Goal: Information Seeking & Learning: Learn about a topic

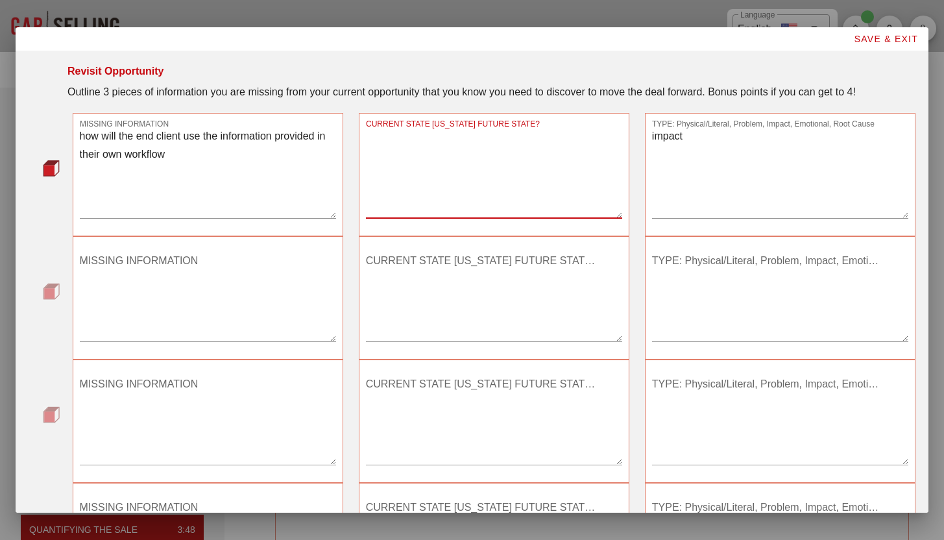
click at [456, 161] on textarea "CURRENT STATE OR FUTURE STATE?" at bounding box center [494, 172] width 256 height 91
type textarea "-"
type textarea "future"
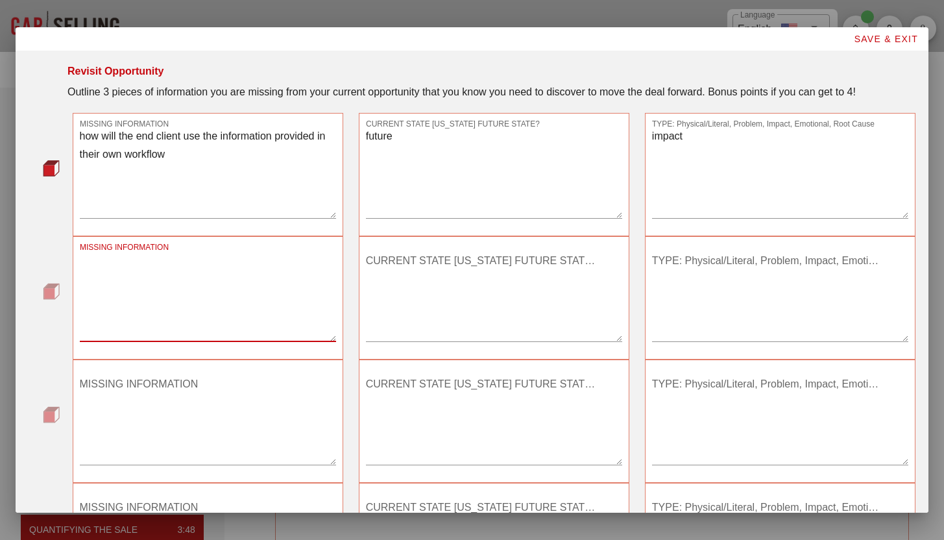
click at [189, 308] on textarea "MISSING INFORMATION" at bounding box center [208, 295] width 256 height 91
type textarea "integration"
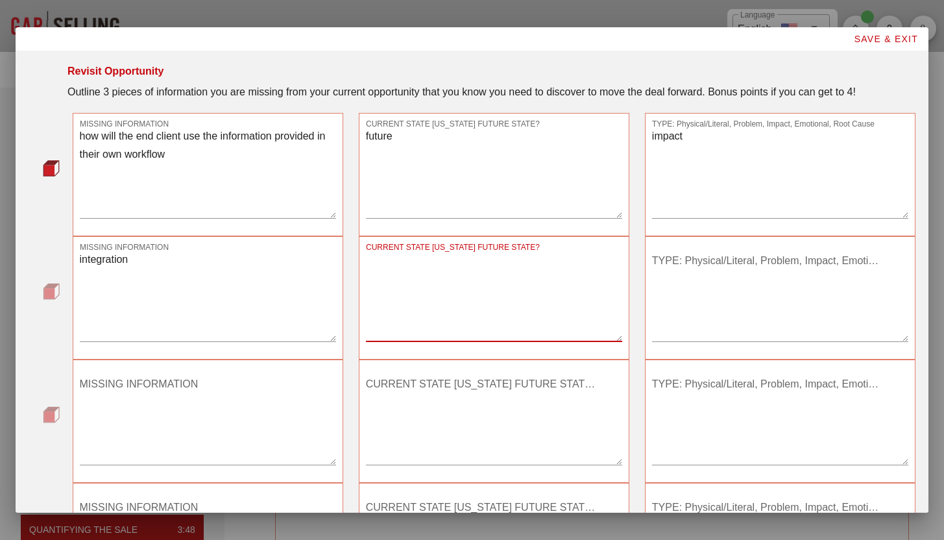
click at [440, 302] on textarea "CURRENT STATE OR FUTURE STATE?" at bounding box center [494, 295] width 256 height 91
type textarea "future"
click at [770, 325] on textarea "TYPE: Physical/Literal, Problem, Impact, Emotional, Root Cause" at bounding box center [780, 295] width 256 height 91
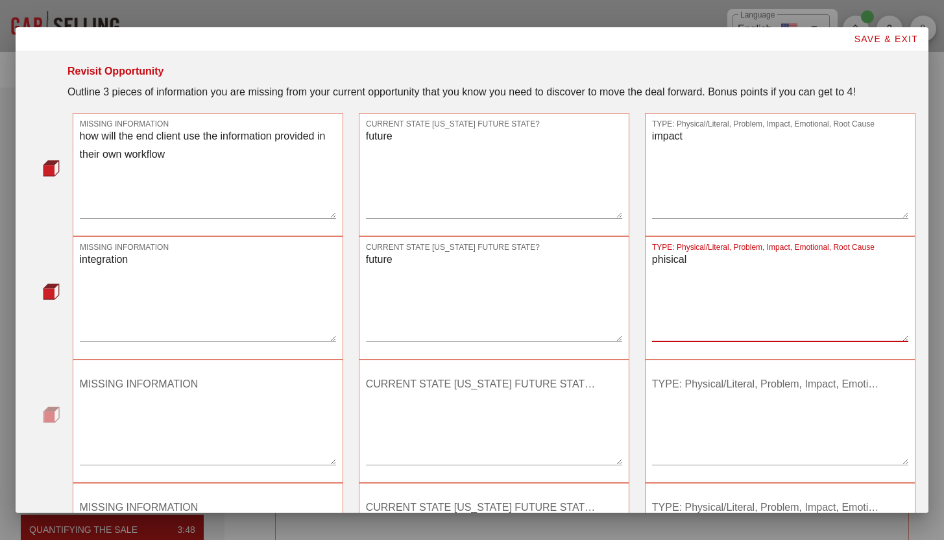
click at [661, 261] on textarea "phisical" at bounding box center [780, 295] width 256 height 91
type textarea "physical"
click at [220, 422] on textarea "MISSING INFORMATION" at bounding box center [208, 419] width 256 height 91
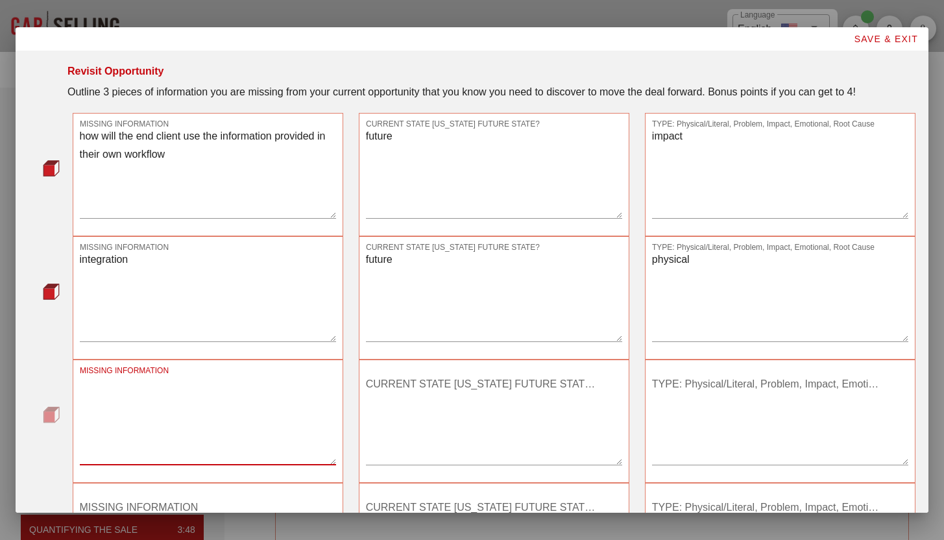
click at [290, 429] on textarea "MISSING INFORMATION" at bounding box center [208, 419] width 256 height 91
type textarea "depth of data"
click at [436, 421] on textarea "CURRENT STATE OR FUTURE STATE?" at bounding box center [494, 419] width 256 height 91
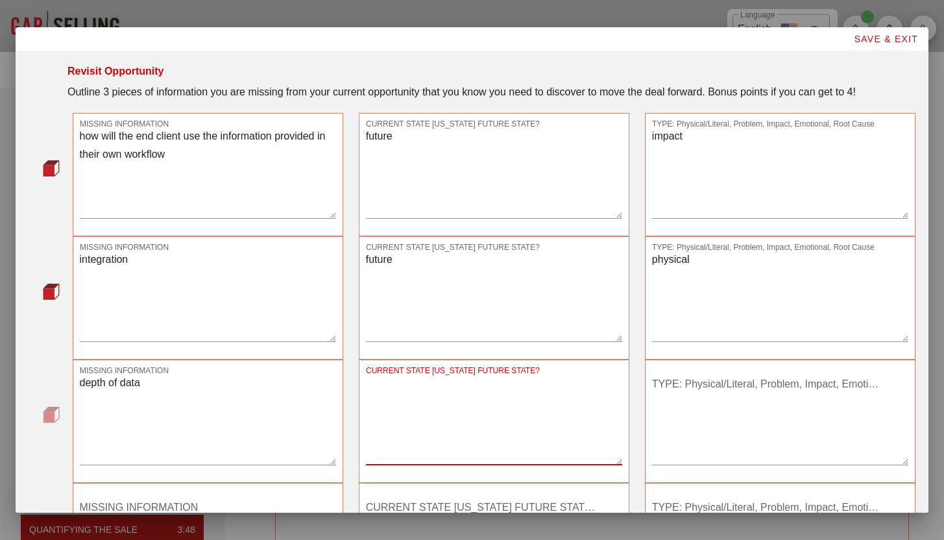
click at [436, 420] on textarea "CURRENT STATE OR FUTURE STATE?" at bounding box center [494, 419] width 256 height 91
type textarea "futire"
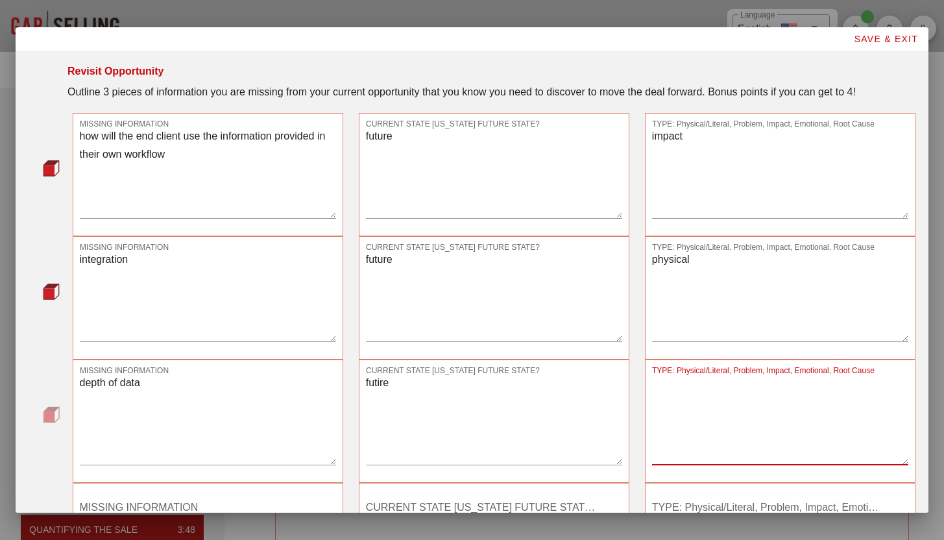
click at [782, 437] on textarea "TYPE: Physical/Literal, Problem, Impact, Emotional, Root Cause" at bounding box center [780, 419] width 256 height 91
type textarea "impact"
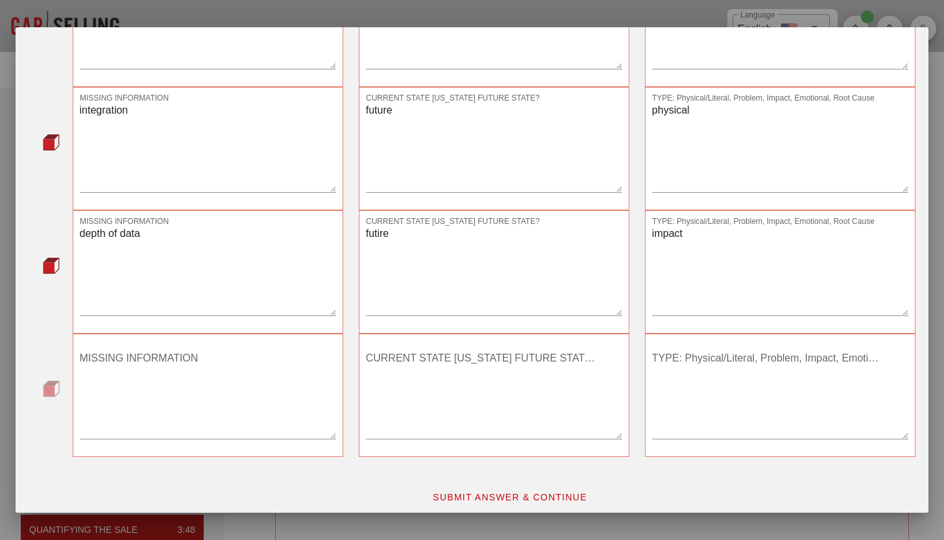
scroll to position [158, 0]
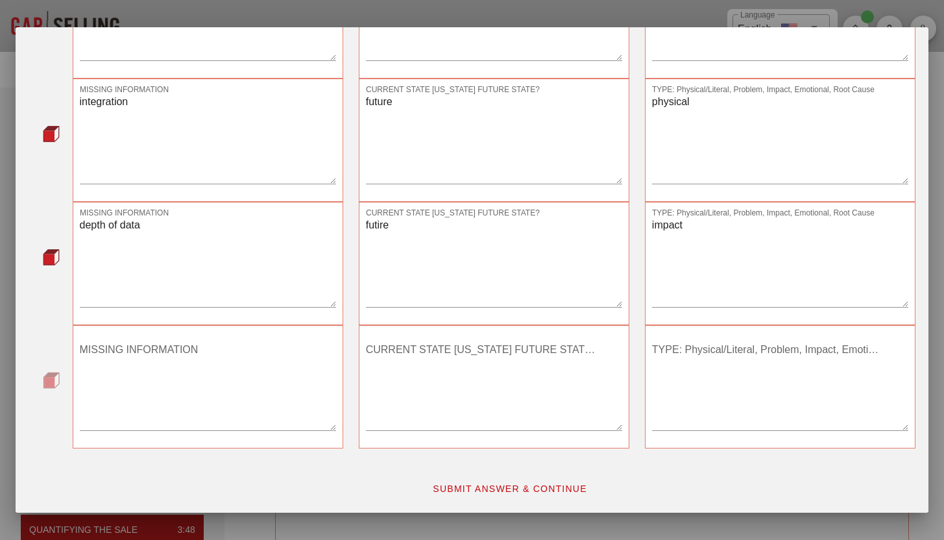
click at [881, 462] on div "SUBMIT ANSWER & CONTINUE" at bounding box center [472, 482] width 902 height 52
click at [507, 493] on span "SUBMIT ANSWER & CONTINUE" at bounding box center [509, 488] width 155 height 10
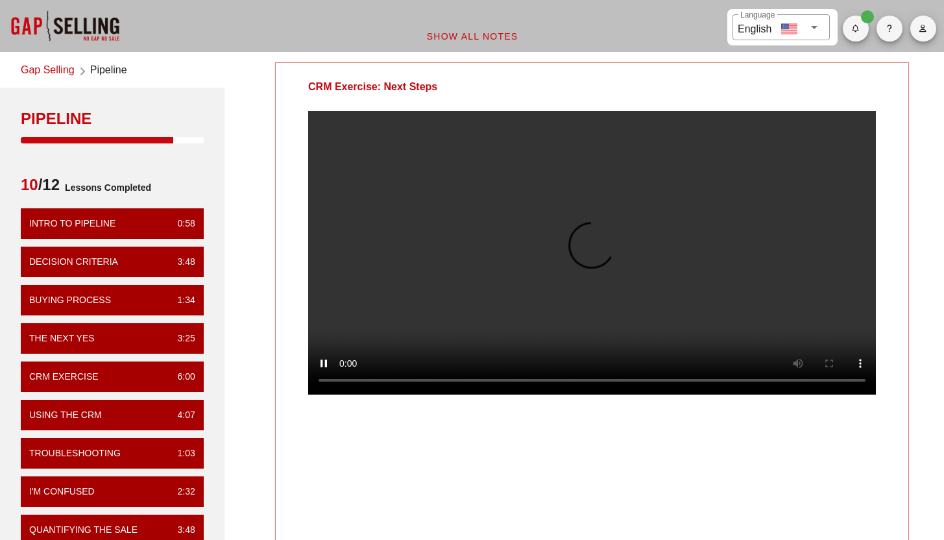
scroll to position [0, 0]
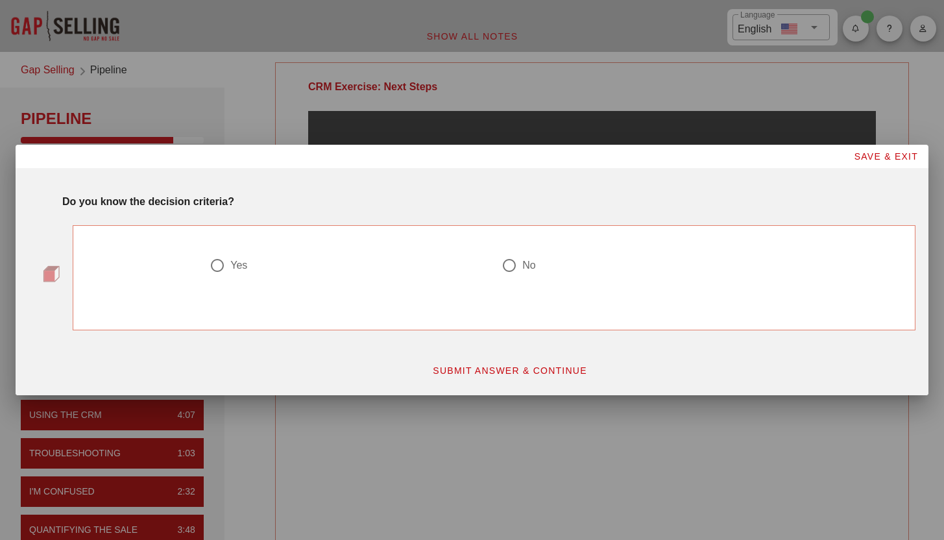
click at [503, 266] on div at bounding box center [509, 265] width 22 height 22
radio input "true"
click at [478, 372] on span "SUBMIT ANSWER & CONTINUE" at bounding box center [509, 370] width 155 height 10
drag, startPoint x: 219, startPoint y: 264, endPoint x: 227, endPoint y: 261, distance: 8.2
click at [226, 261] on div at bounding box center [217, 265] width 22 height 22
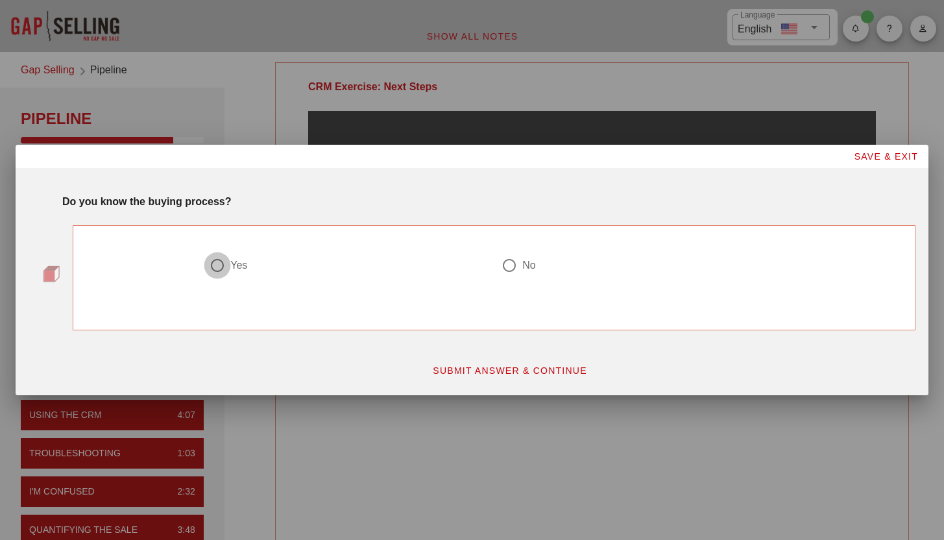
radio input "true"
click at [492, 370] on span "SUBMIT ANSWER & CONTINUE" at bounding box center [509, 370] width 155 height 10
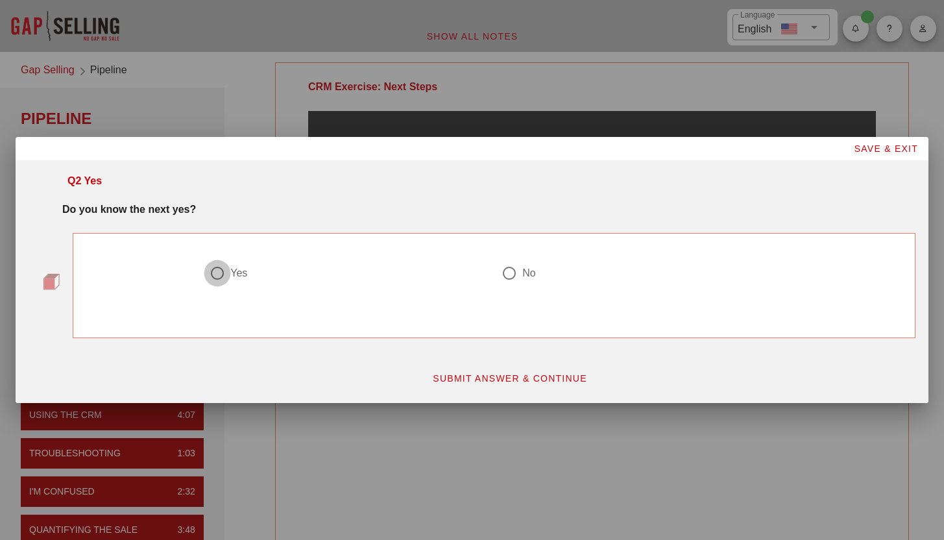
click at [215, 276] on div at bounding box center [217, 273] width 22 height 22
radio input "true"
click at [519, 378] on span "SUBMIT ANSWER & CONTINUE" at bounding box center [509, 378] width 155 height 10
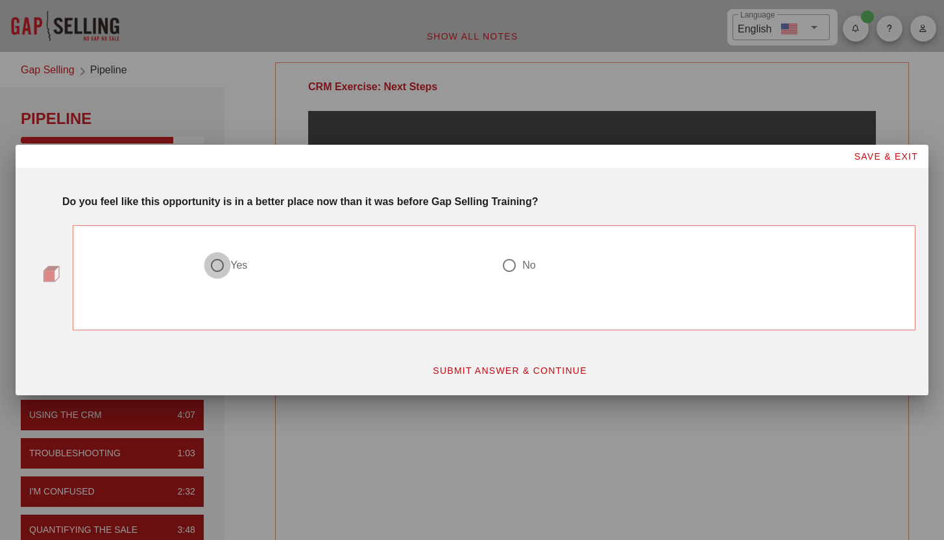
click at [213, 259] on div at bounding box center [217, 265] width 22 height 22
radio input "true"
click at [519, 371] on span "SUBMIT ANSWER & CONTINUE" at bounding box center [509, 370] width 155 height 10
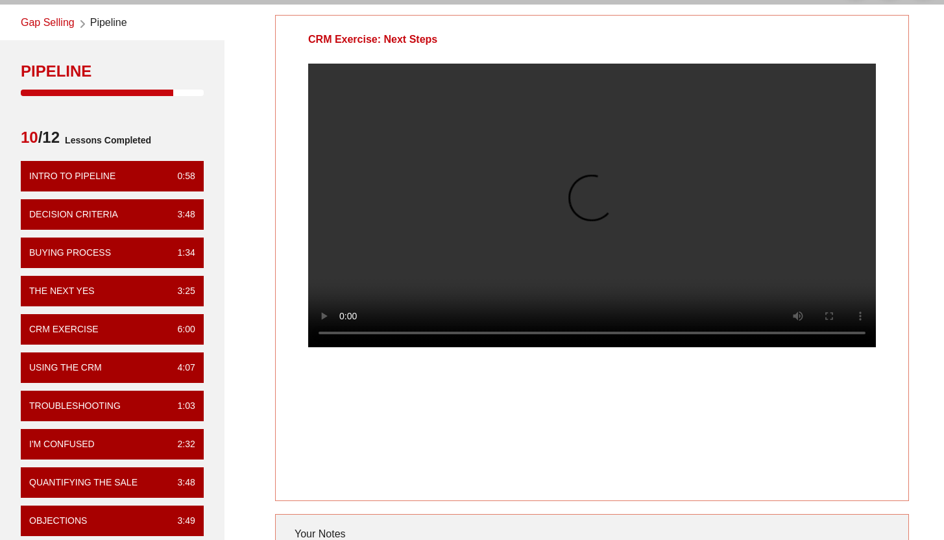
scroll to position [46, 0]
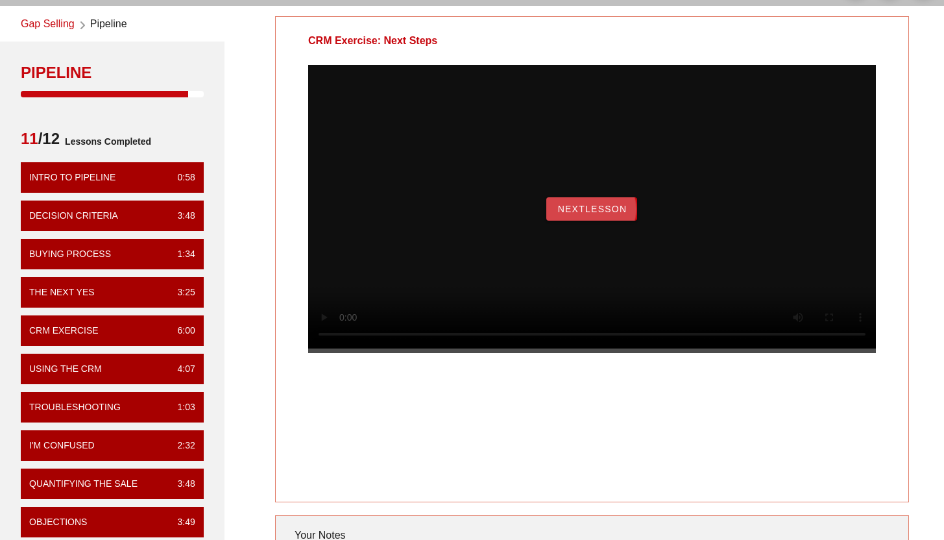
click at [632, 220] on button "NextLesson" at bounding box center [591, 208] width 91 height 23
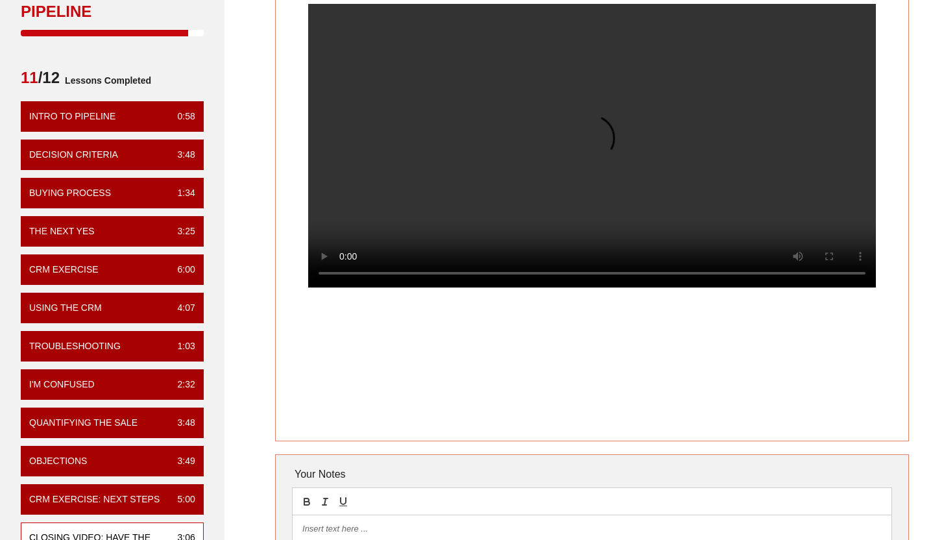
scroll to position [0, 0]
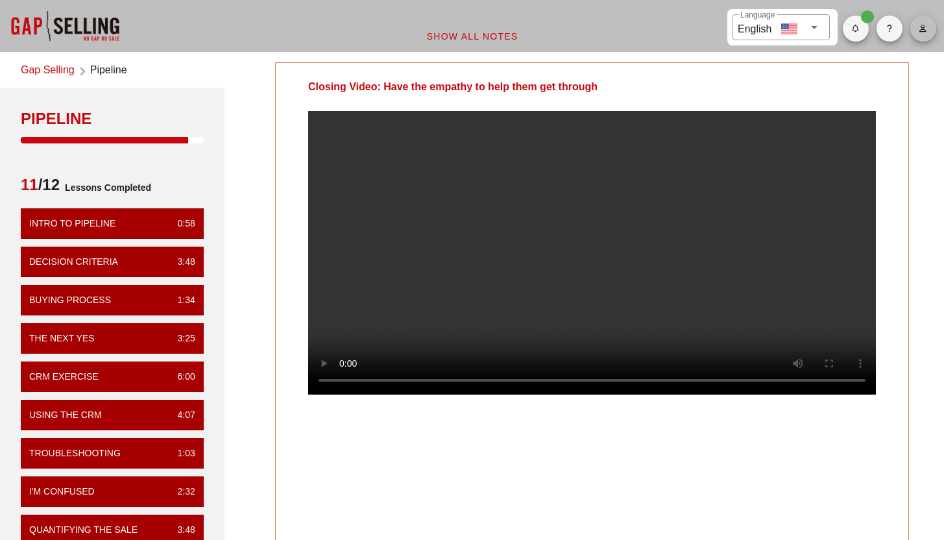
click at [922, 35] on button "button" at bounding box center [923, 29] width 26 height 26
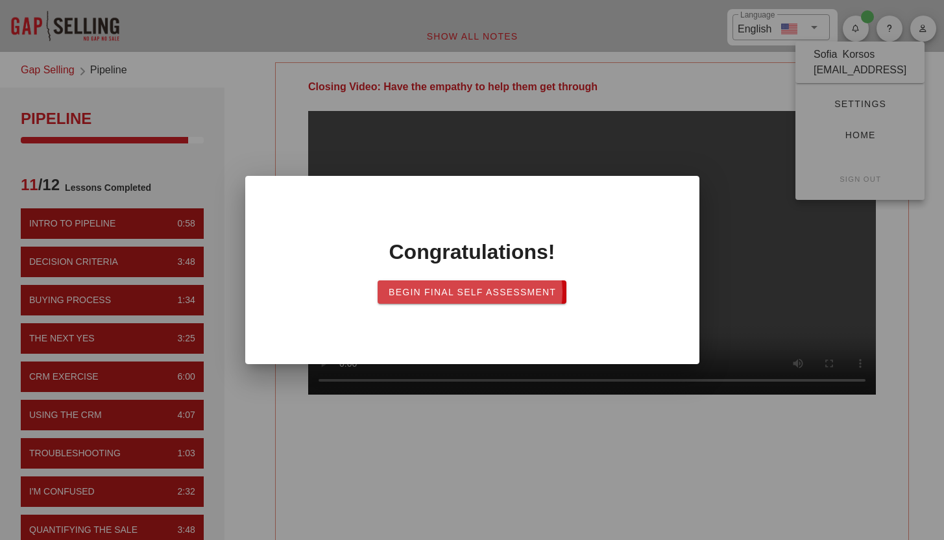
click at [537, 288] on span "Begin Final Self Assessment" at bounding box center [472, 292] width 168 height 10
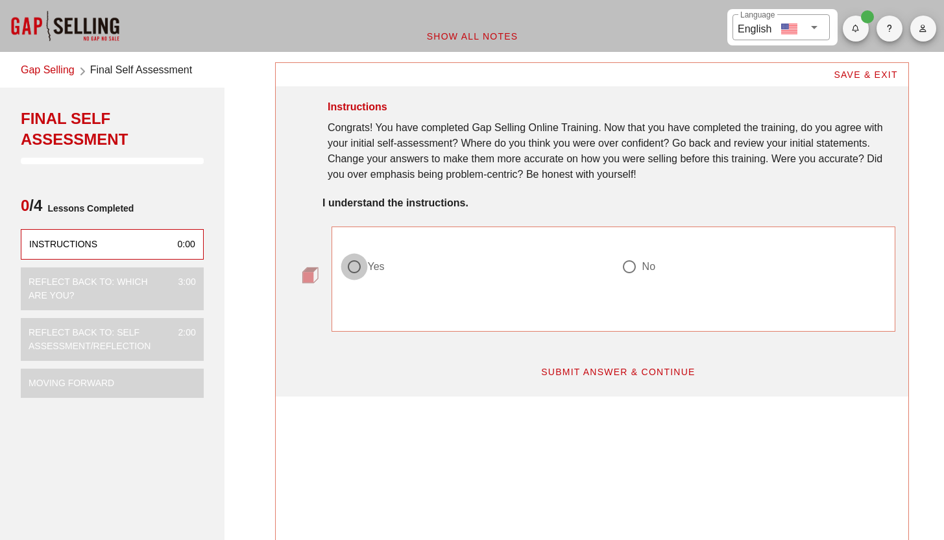
click at [359, 269] on div at bounding box center [354, 267] width 22 height 22
radio input "true"
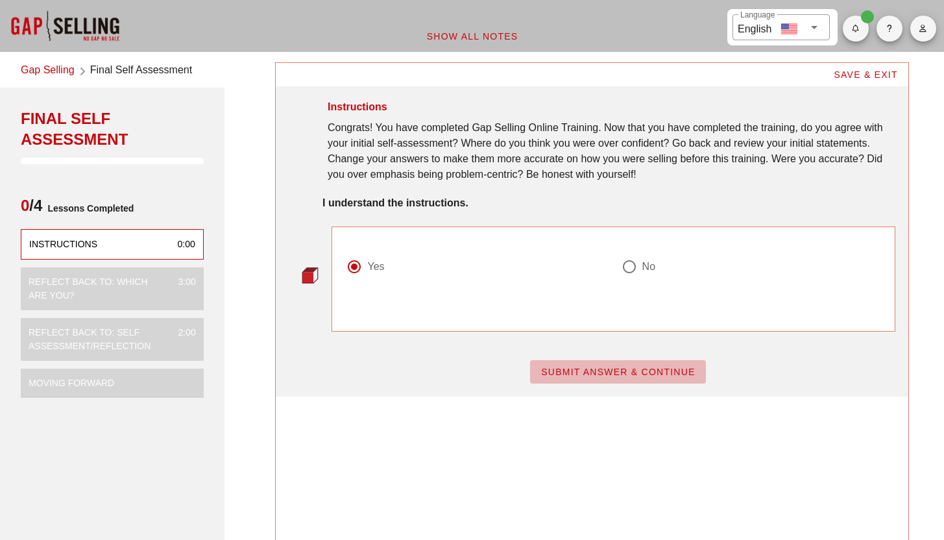
click at [584, 373] on span "SUBMIT ANSWER & CONTINUE" at bounding box center [617, 371] width 155 height 10
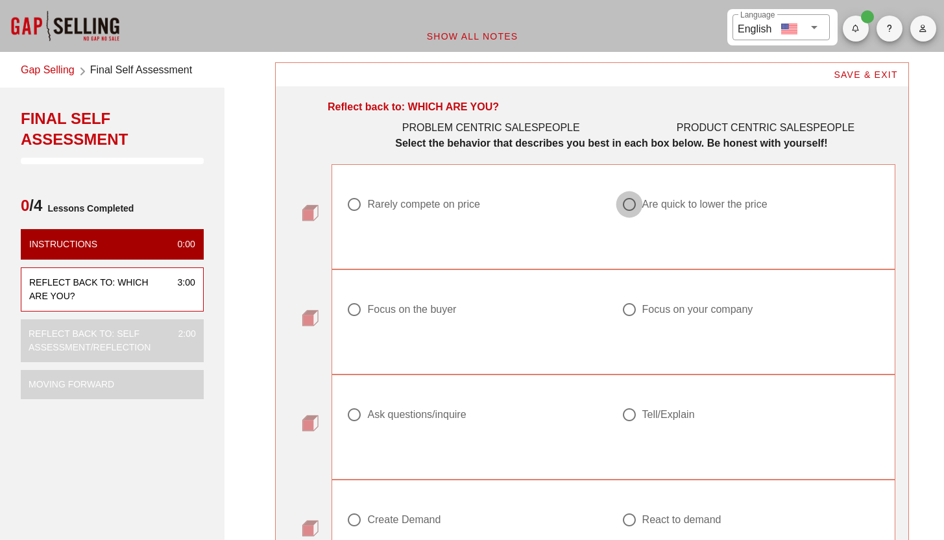
click at [620, 206] on div at bounding box center [629, 204] width 22 height 22
radio input "true"
click at [626, 313] on div at bounding box center [629, 309] width 22 height 22
radio input "true"
click at [351, 418] on div at bounding box center [354, 414] width 22 height 22
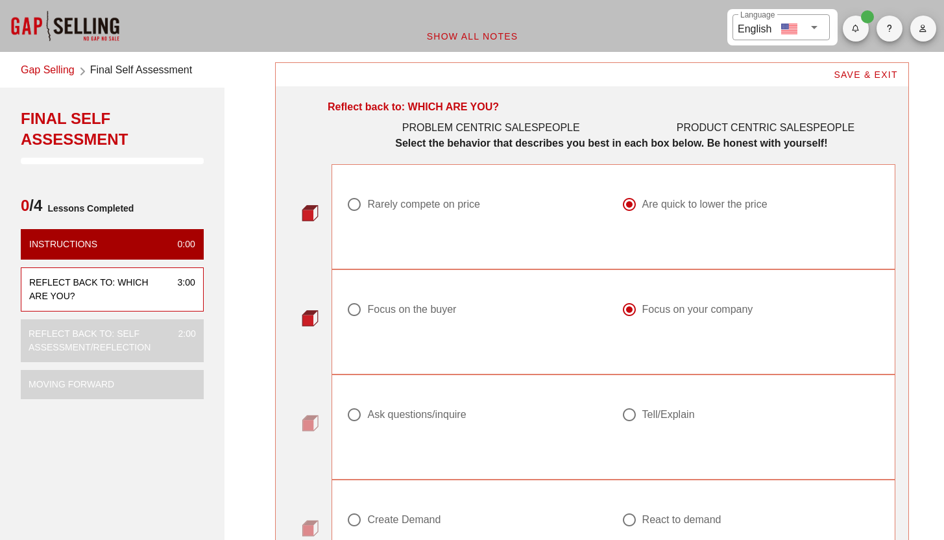
radio input "true"
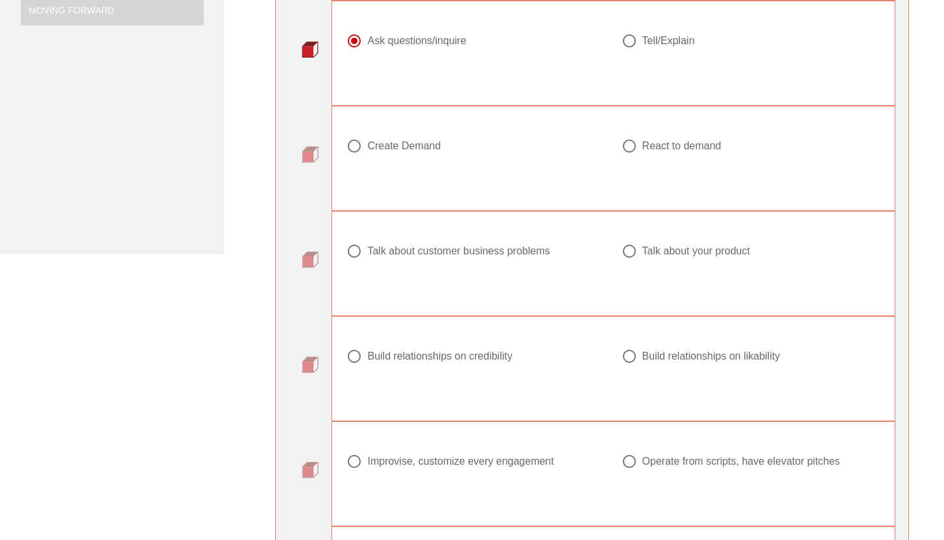
scroll to position [376, 0]
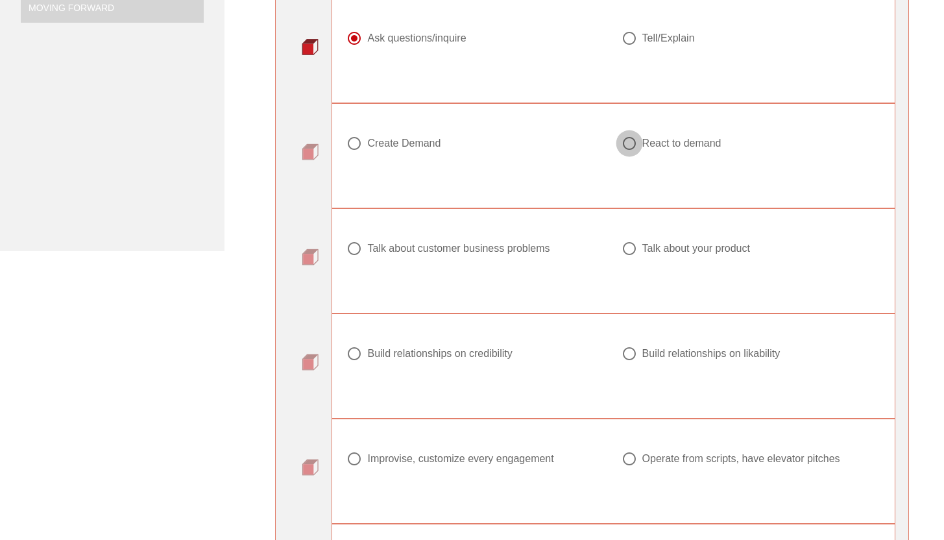
click at [630, 139] on div at bounding box center [629, 143] width 22 height 22
radio input "true"
click at [357, 250] on div at bounding box center [354, 248] width 22 height 22
radio input "true"
click at [349, 356] on div at bounding box center [354, 353] width 22 height 22
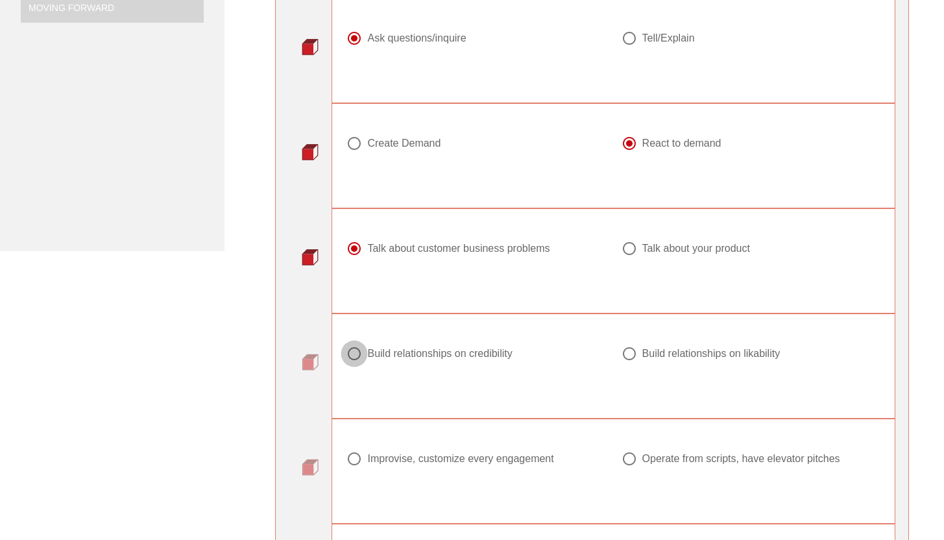
radio input "true"
click at [356, 460] on div at bounding box center [354, 458] width 22 height 22
radio input "true"
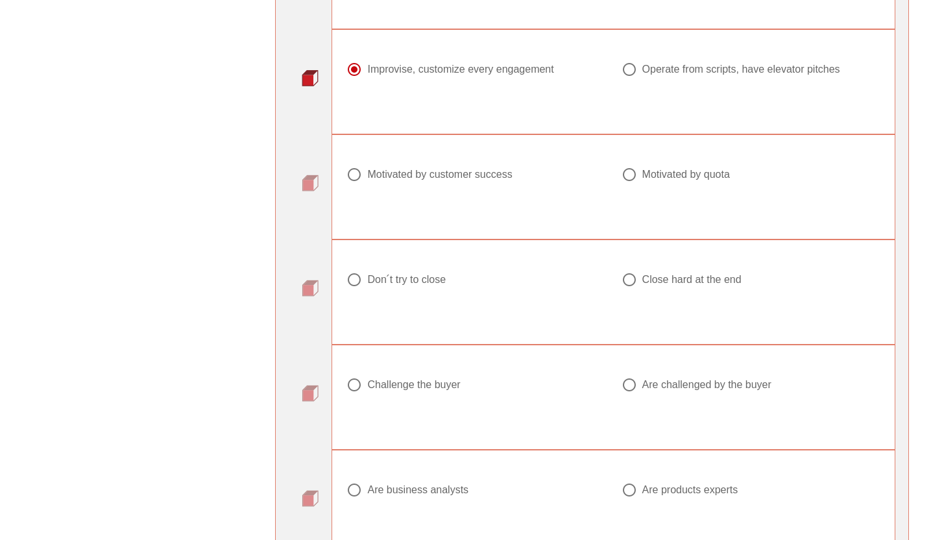
scroll to position [773, 0]
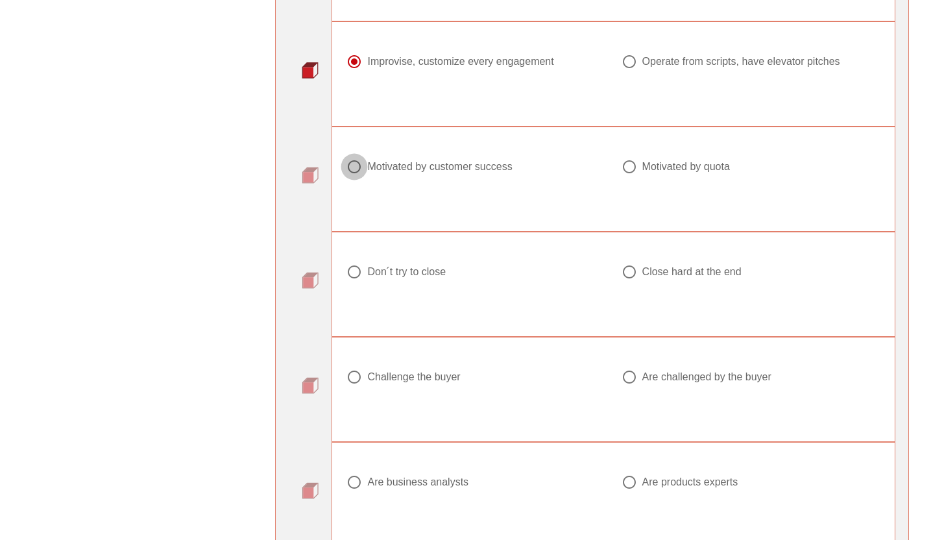
click at [363, 166] on div at bounding box center [354, 167] width 22 height 22
click at [634, 165] on div at bounding box center [629, 167] width 22 height 22
radio input "false"
radio input "true"
click at [354, 265] on div at bounding box center [354, 272] width 22 height 22
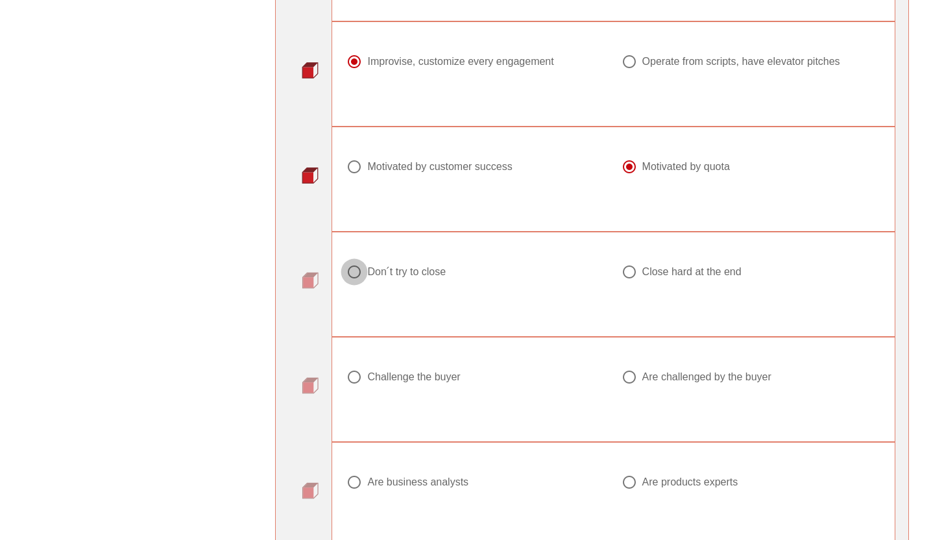
radio input "true"
drag, startPoint x: 347, startPoint y: 377, endPoint x: 489, endPoint y: 385, distance: 142.2
click at [489, 385] on div "Challenge the buyer" at bounding box center [476, 384] width 274 height 47
click at [628, 375] on div at bounding box center [629, 377] width 22 height 22
radio input "true"
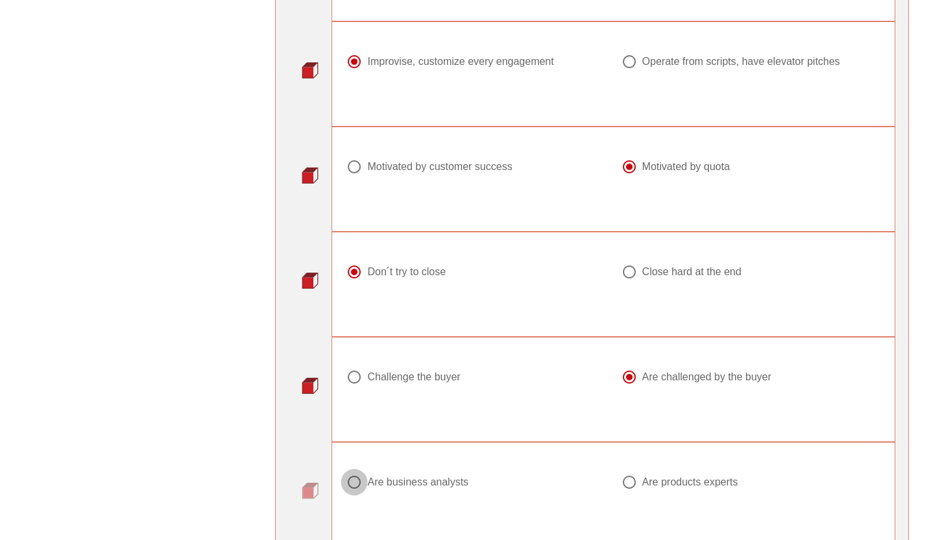
click at [359, 479] on div at bounding box center [354, 482] width 22 height 22
radio input "true"
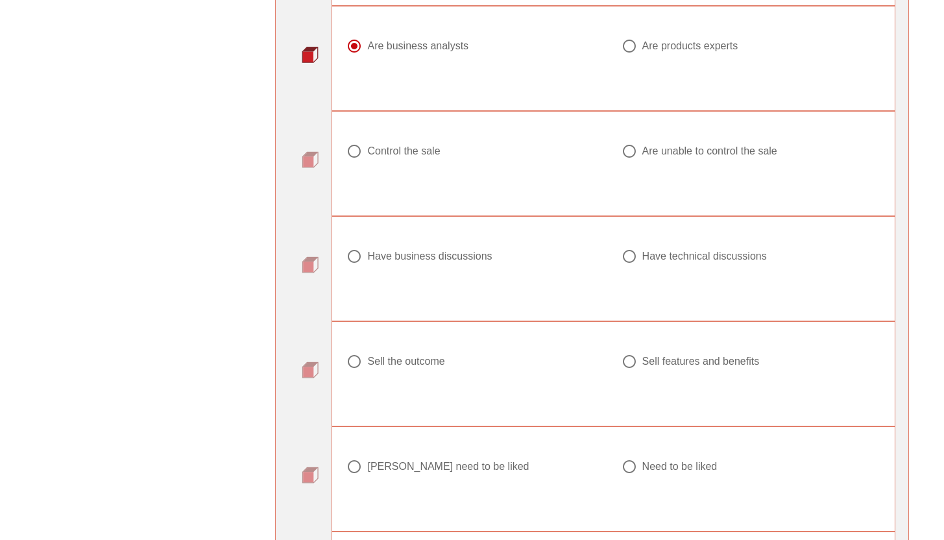
scroll to position [1221, 0]
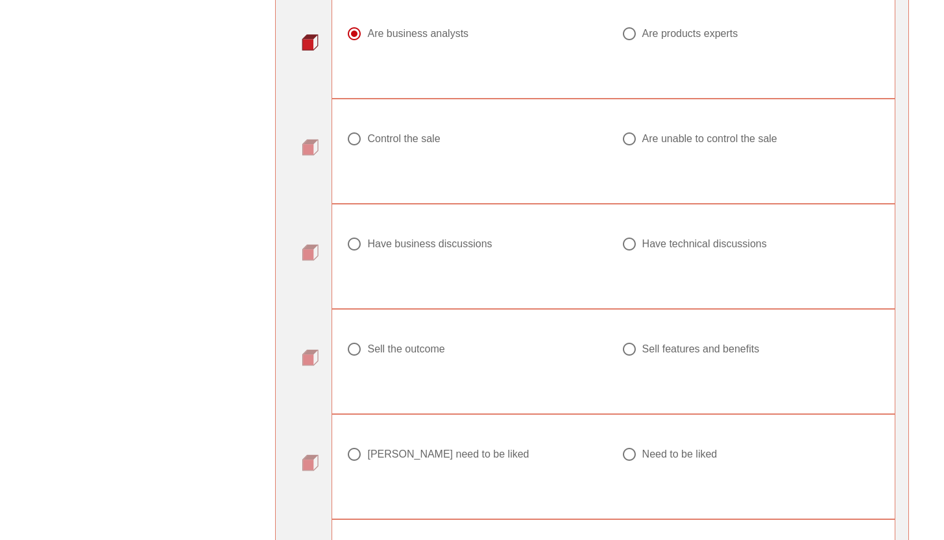
click at [346, 141] on div at bounding box center [354, 139] width 22 height 22
radio input "true"
click at [353, 239] on div at bounding box center [354, 244] width 22 height 22
radio input "true"
click at [356, 352] on div at bounding box center [354, 349] width 22 height 22
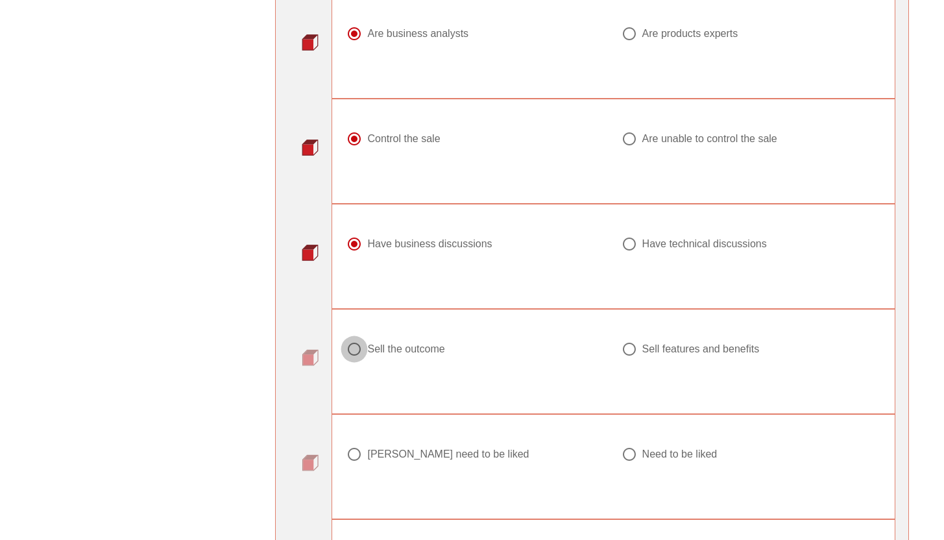
radio input "true"
drag, startPoint x: 355, startPoint y: 457, endPoint x: 534, endPoint y: 443, distance: 179.5
click at [534, 443] on div "Don ́t need to be liked" at bounding box center [476, 461] width 274 height 47
click at [629, 447] on div at bounding box center [629, 454] width 22 height 22
radio input "true"
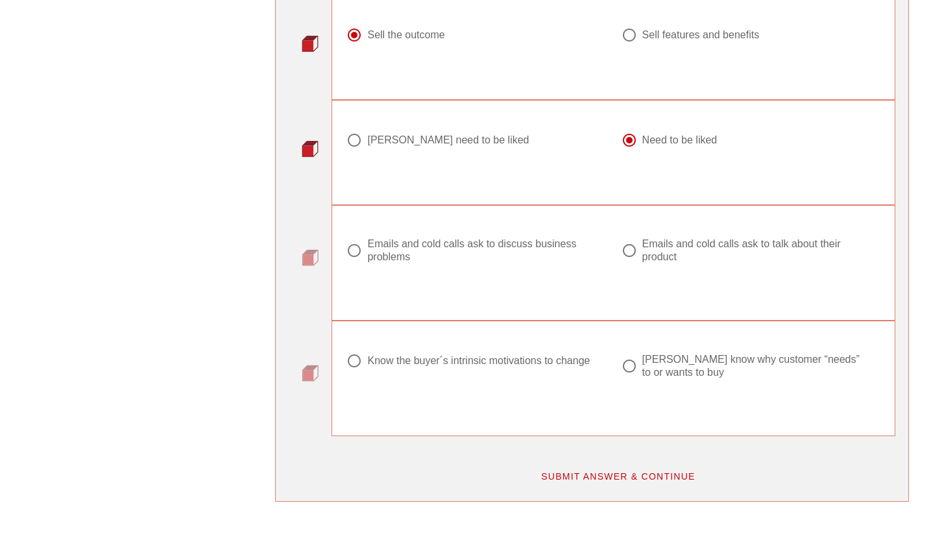
scroll to position [1658, 0]
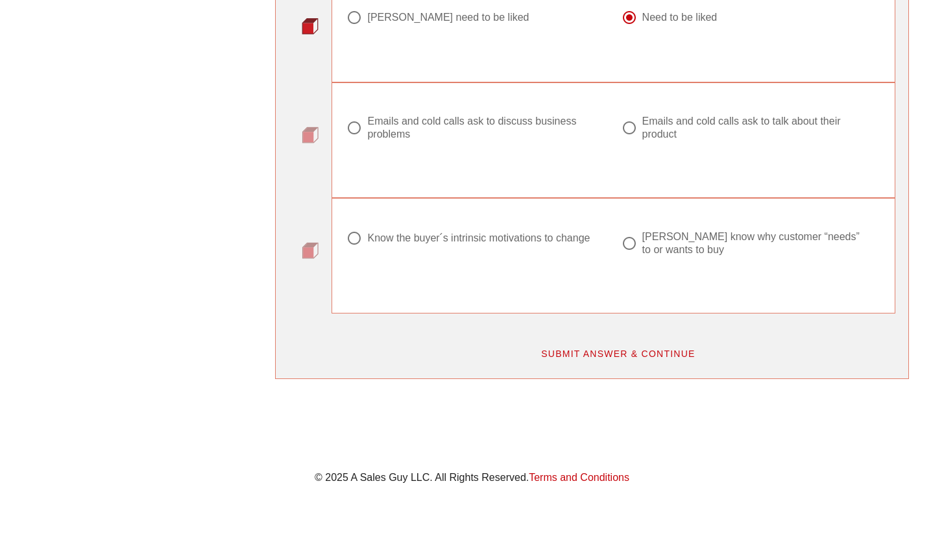
drag, startPoint x: 350, startPoint y: 126, endPoint x: 499, endPoint y: 115, distance: 149.6
click at [499, 115] on div "Emails and cold calls ask to discuss business problems" at bounding box center [470, 128] width 248 height 26
radio input "true"
click at [363, 238] on div at bounding box center [354, 238] width 22 height 22
click at [643, 235] on div "Don ́t know why customer “needs” to or wants to buy" at bounding box center [756, 243] width 228 height 26
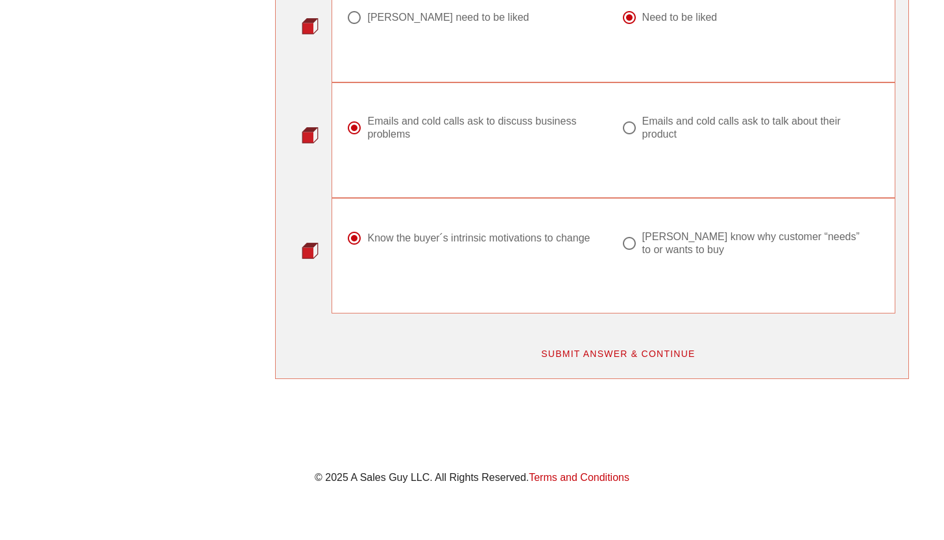
radio input "false"
radio input "true"
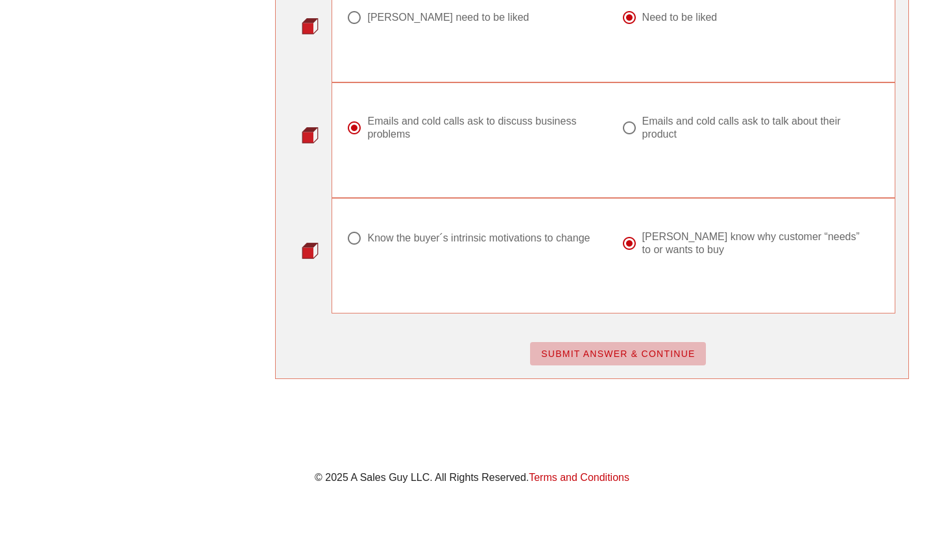
click at [628, 350] on span "SUBMIT ANSWER & CONTINUE" at bounding box center [617, 353] width 155 height 10
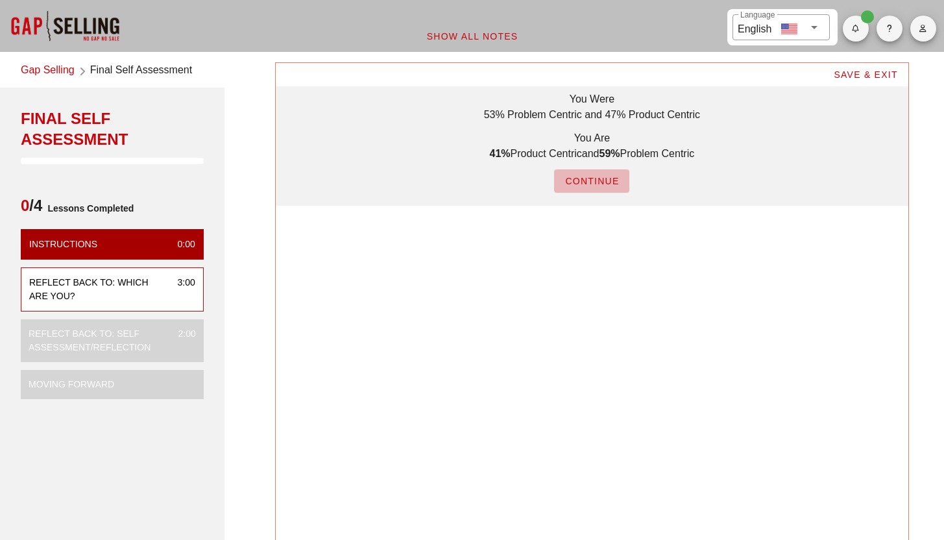
click at [595, 186] on span "CONTINUE" at bounding box center [591, 181] width 54 height 10
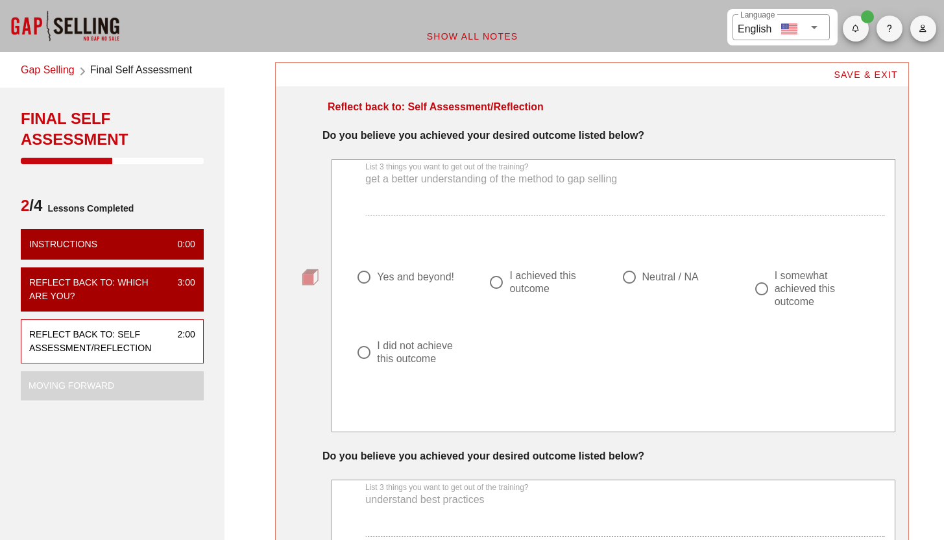
click at [412, 208] on div "List 3 things you want to get out of the training? get a better understanding o…" at bounding box center [613, 191] width 558 height 78
click at [502, 287] on div at bounding box center [496, 282] width 22 height 22
radio input "true"
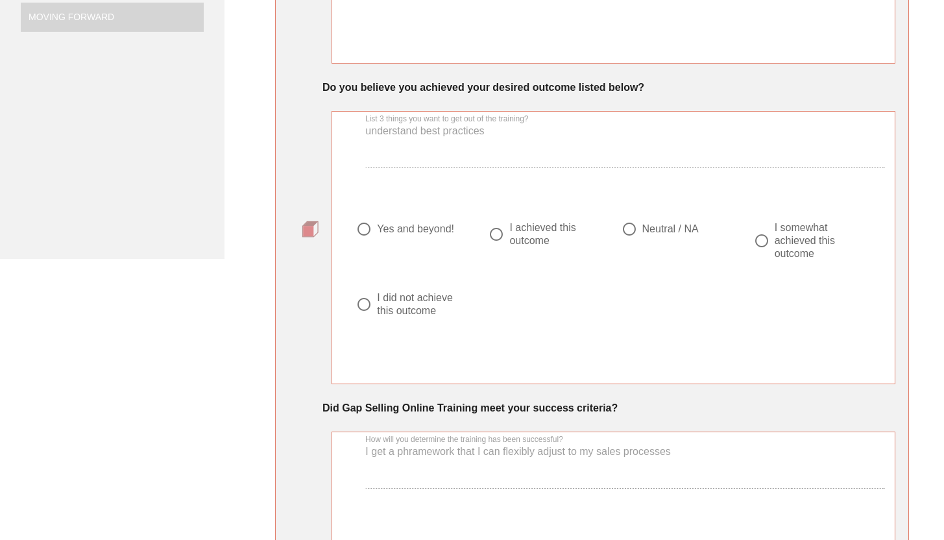
scroll to position [372, 0]
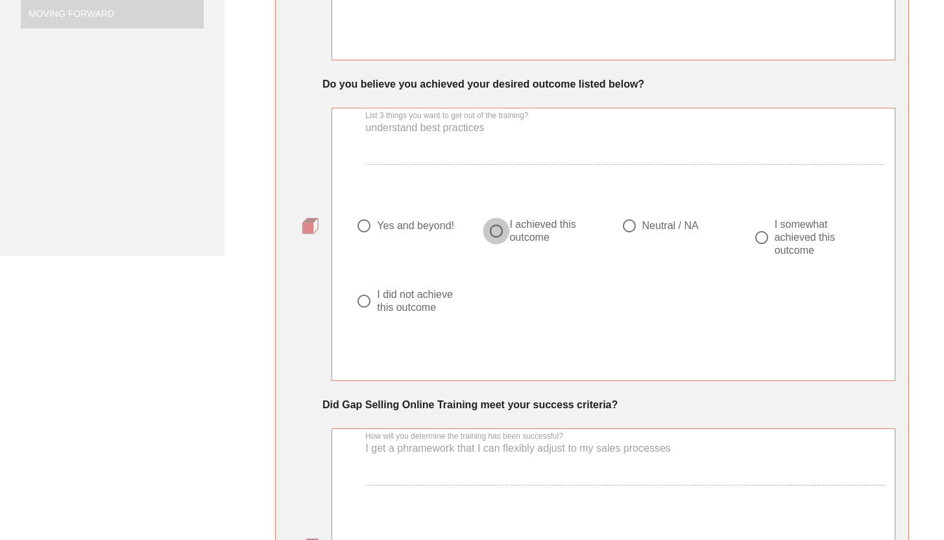
click at [494, 228] on div at bounding box center [496, 231] width 22 height 22
radio input "true"
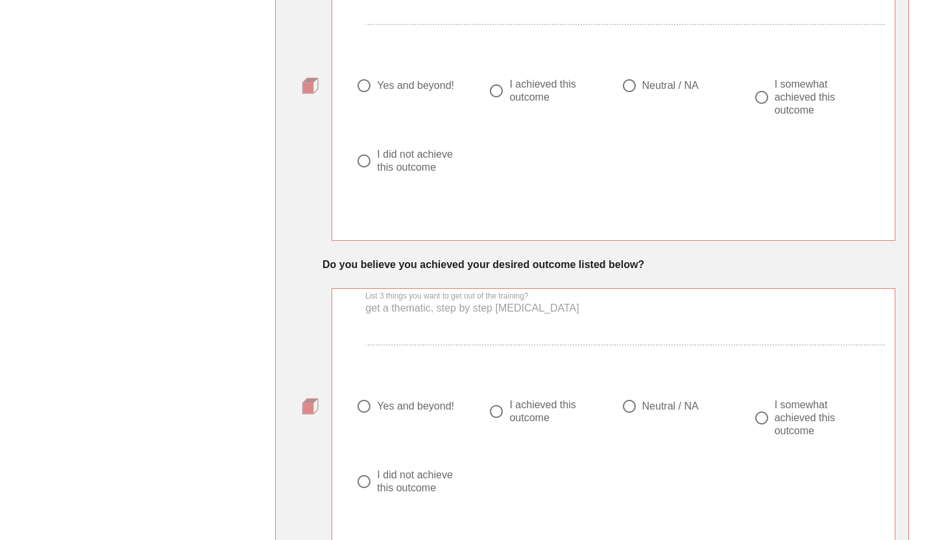
scroll to position [838, 0]
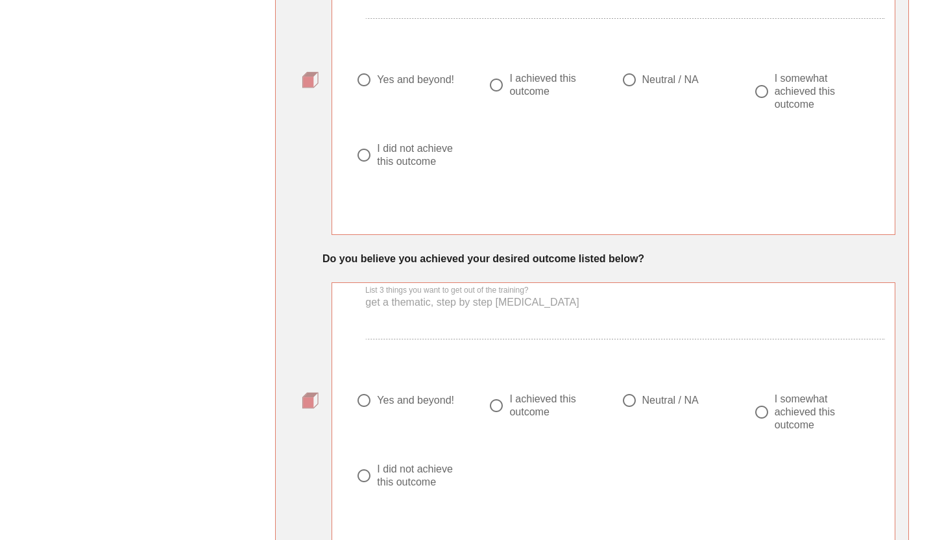
click at [499, 85] on div at bounding box center [496, 85] width 22 height 22
radio input "true"
click at [497, 408] on div at bounding box center [496, 405] width 22 height 22
radio input "true"
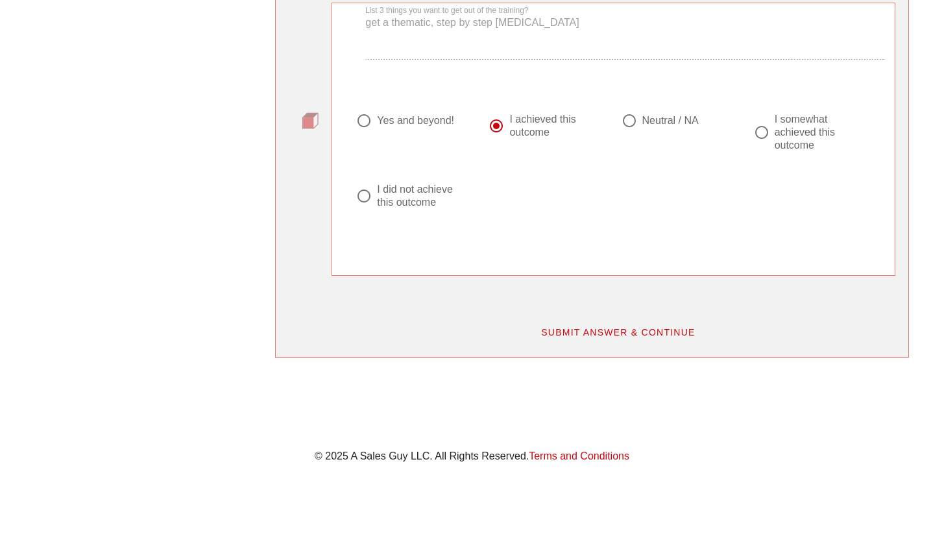
scroll to position [1136, 0]
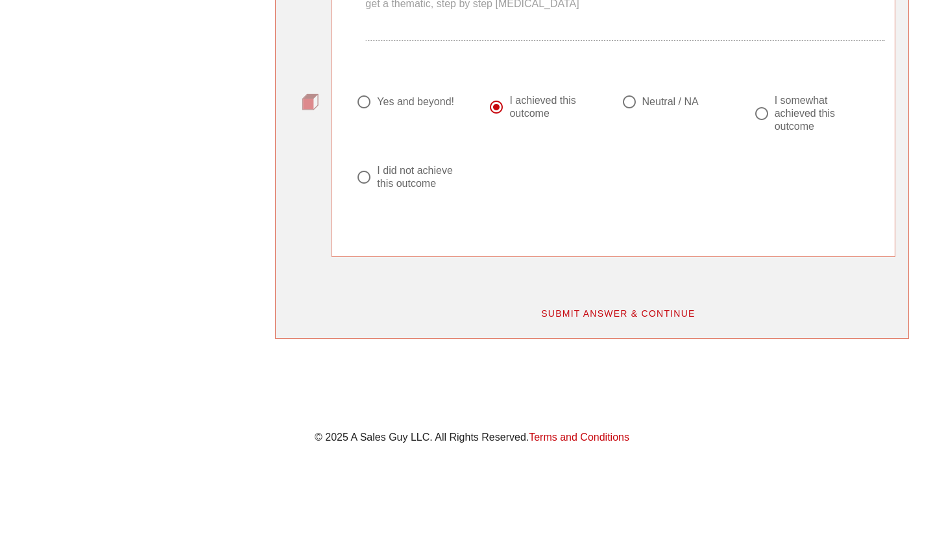
click at [652, 320] on button "SUBMIT ANSWER & CONTINUE" at bounding box center [618, 313] width 176 height 23
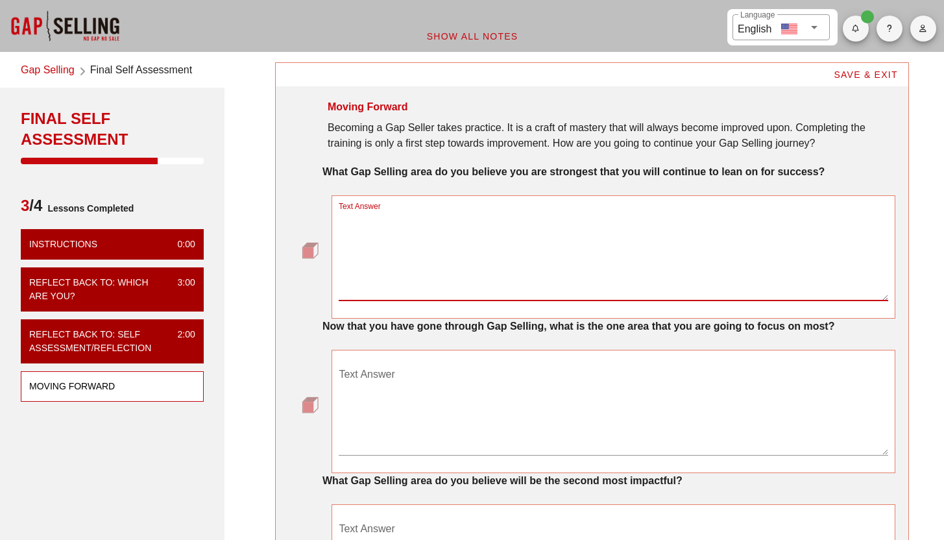
click at [526, 222] on textarea "Text Answer" at bounding box center [613, 254] width 549 height 91
click at [56, 70] on link "Gap Selling" at bounding box center [48, 71] width 54 height 18
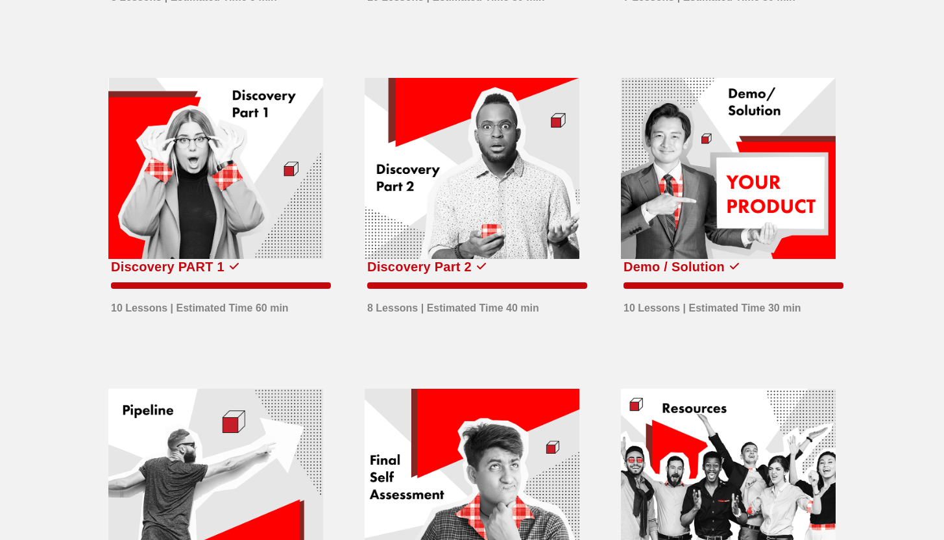
scroll to position [333, 0]
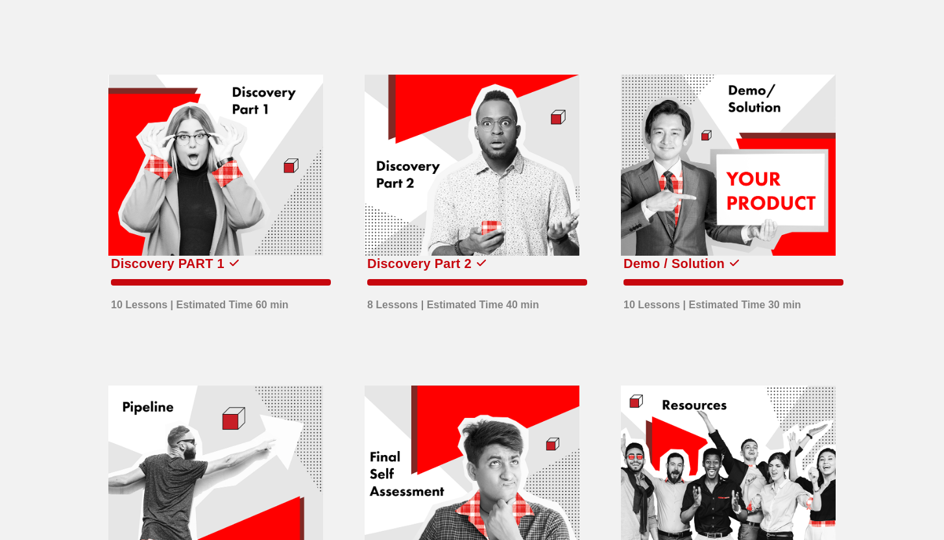
click at [241, 222] on div at bounding box center [215, 166] width 215 height 182
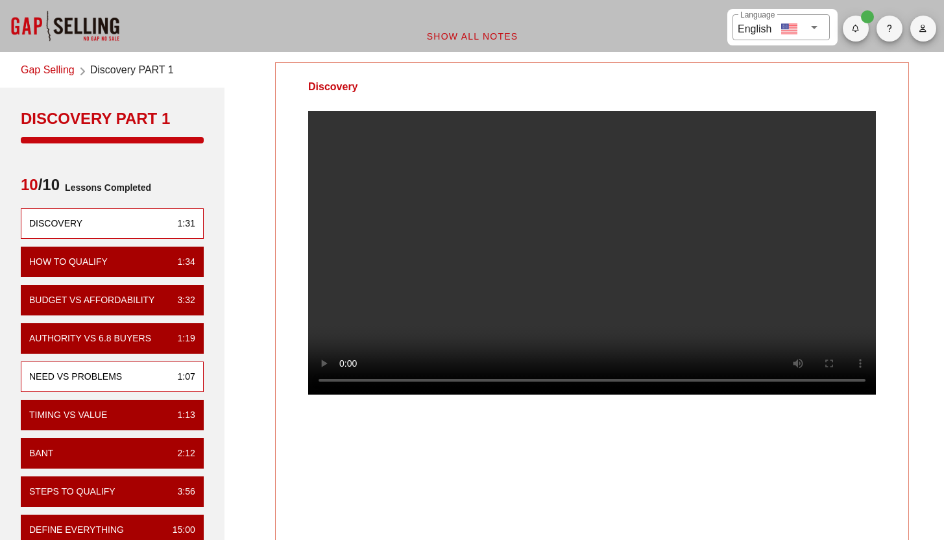
click at [114, 376] on div "Need vs Problems" at bounding box center [75, 377] width 93 height 14
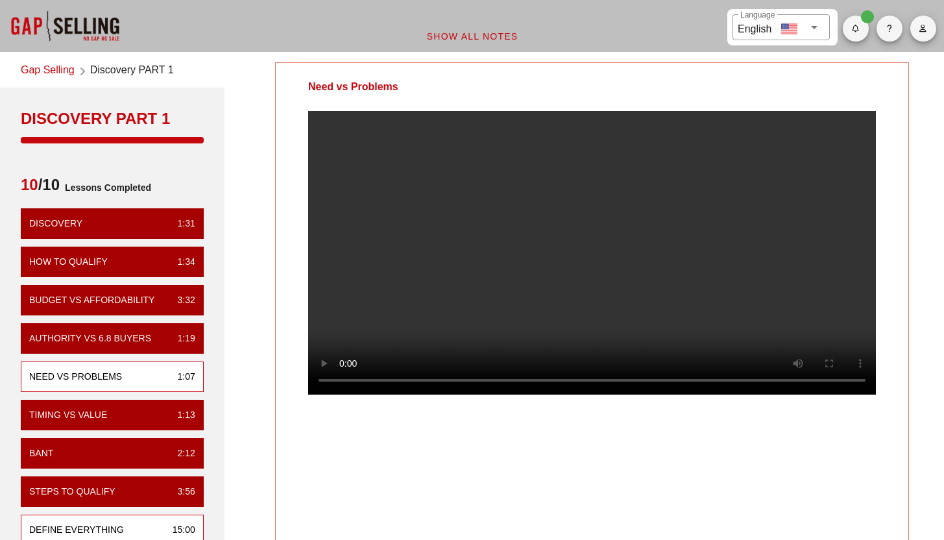
click at [88, 525] on div "Define Everything" at bounding box center [76, 530] width 95 height 14
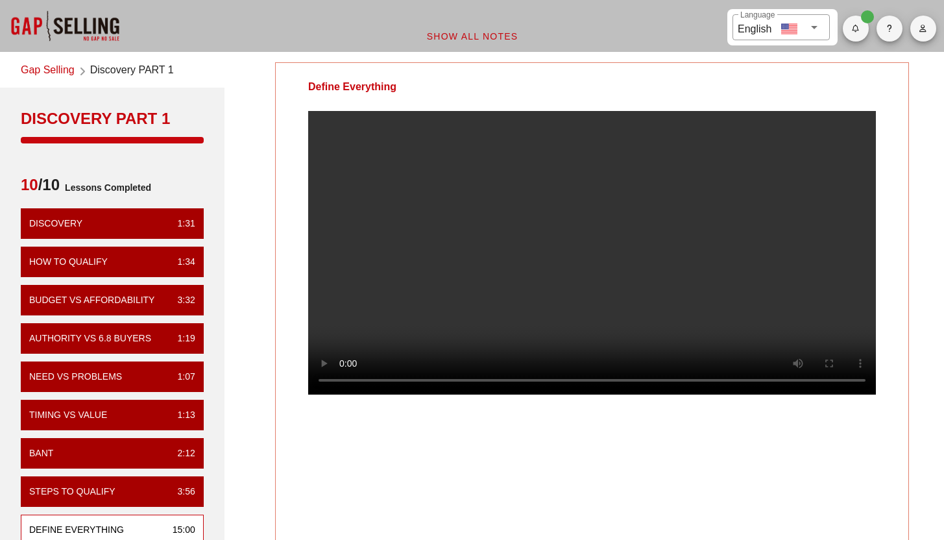
click at [97, 27] on div at bounding box center [65, 26] width 130 height 52
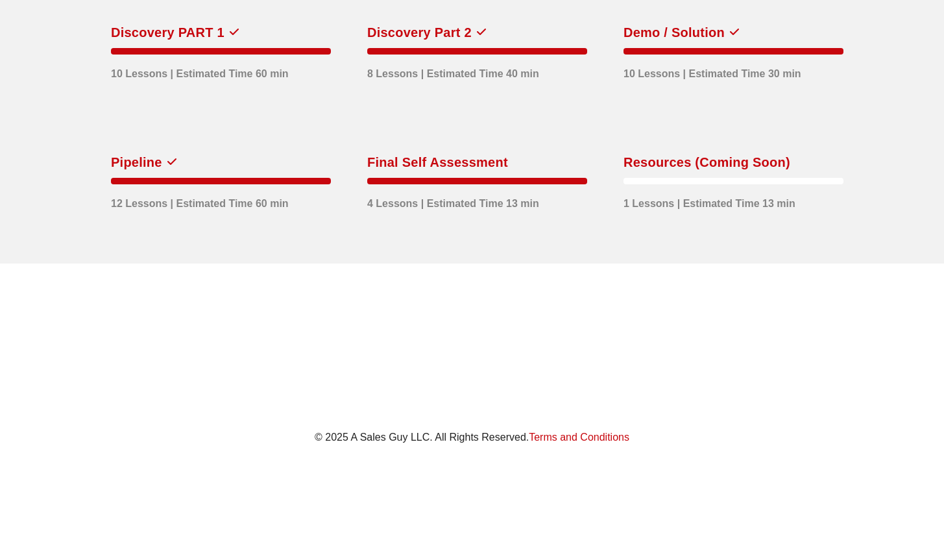
scroll to position [488, 0]
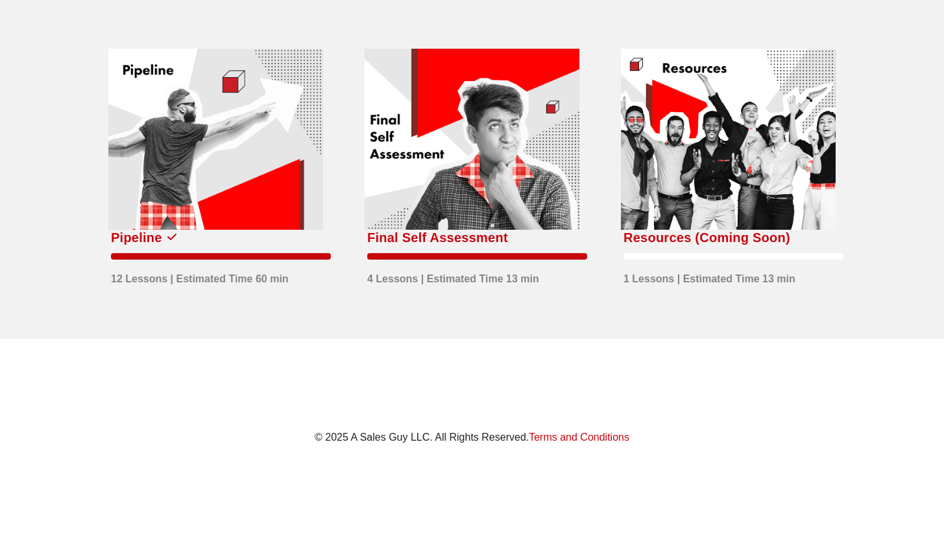
click at [702, 201] on div at bounding box center [728, 140] width 215 height 182
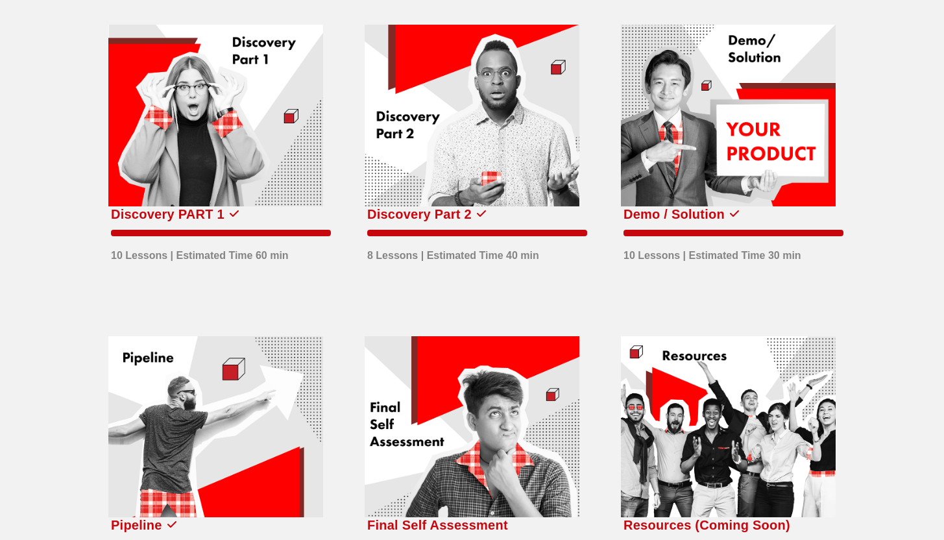
scroll to position [488, 0]
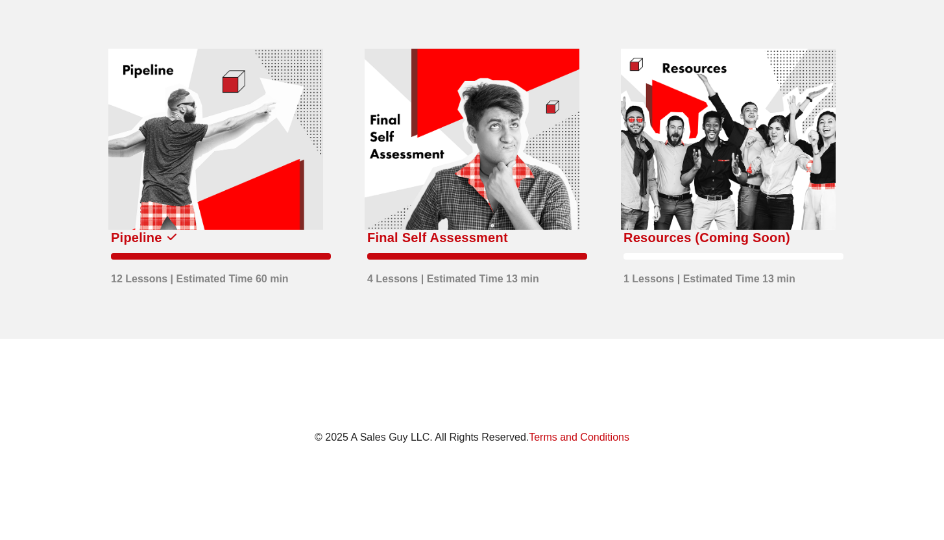
click at [499, 205] on div at bounding box center [471, 140] width 215 height 182
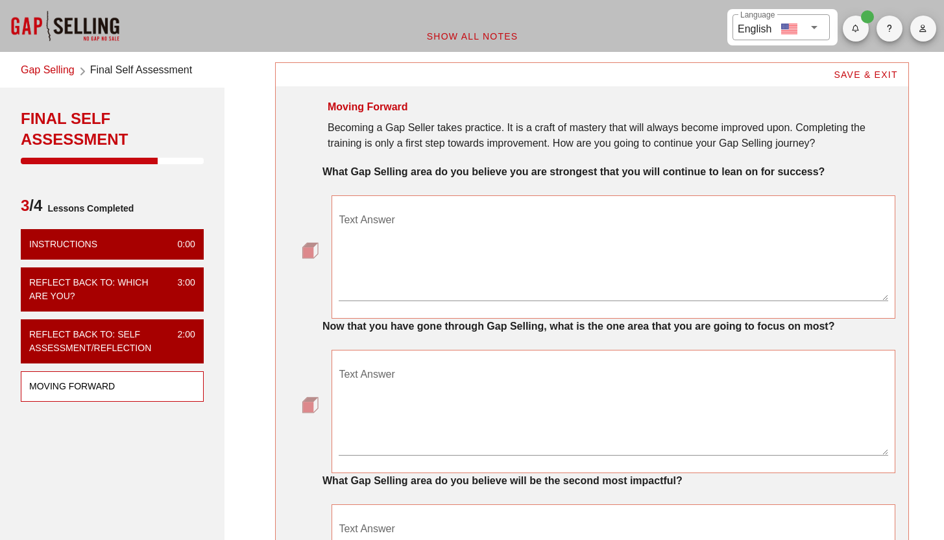
click at [943, 127] on html "​ Language English Show All Notes Gap Selling Final Self Assessment Final Self …" at bounding box center [472, 378] width 944 height 757
click at [456, 239] on textarea "Text Answer" at bounding box center [613, 254] width 549 height 91
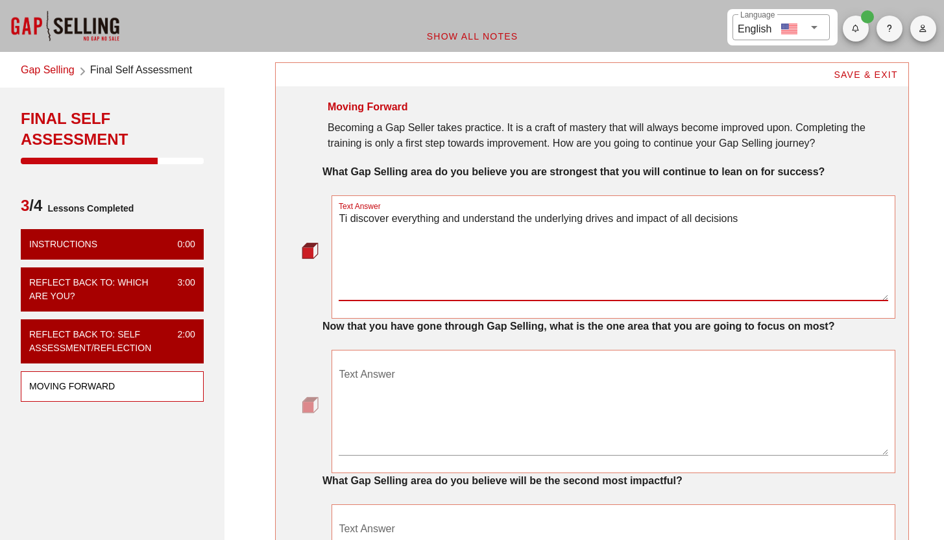
type textarea "Ti discover everything and understand the underlying drives and impact of all d…"
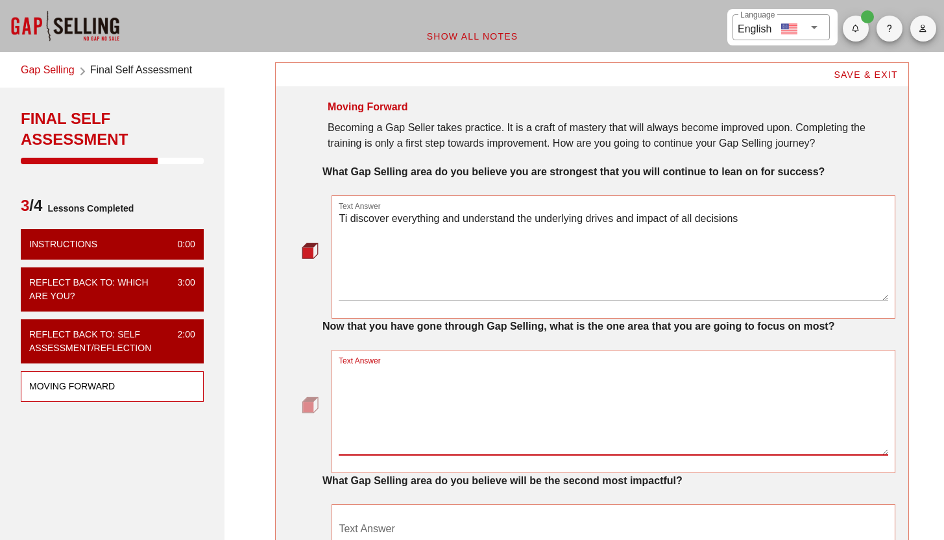
click at [415, 396] on textarea "Text Answer" at bounding box center [613, 409] width 549 height 91
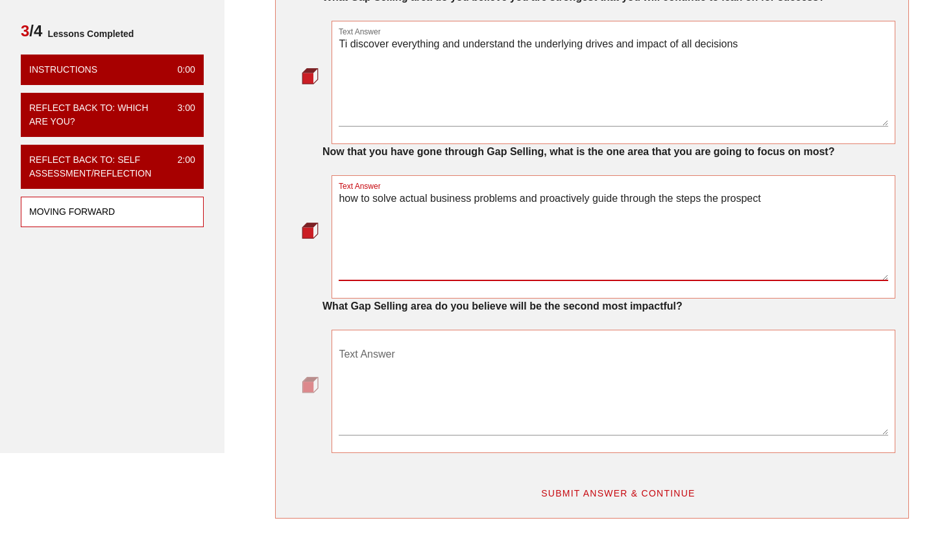
scroll to position [172, 0]
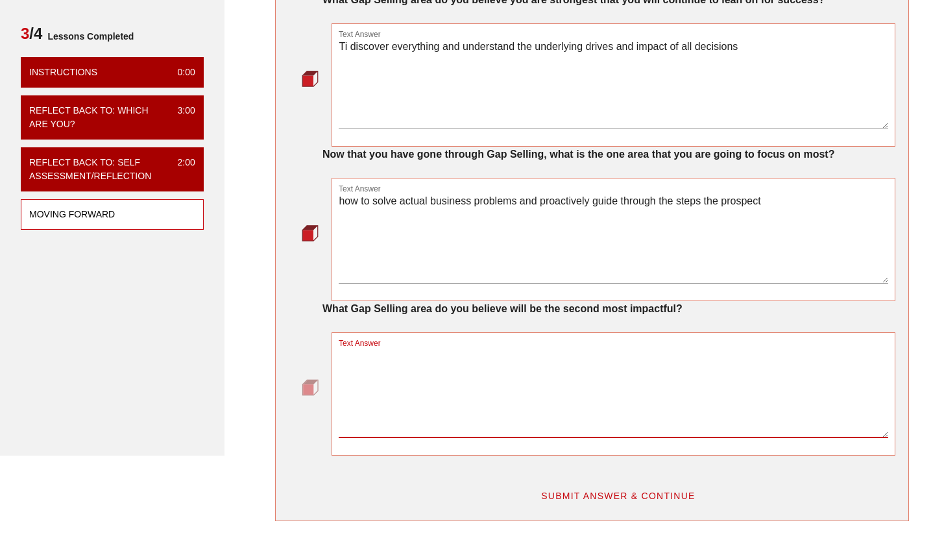
click at [506, 391] on textarea "Text Answer" at bounding box center [613, 391] width 549 height 91
click at [374, 219] on textarea "how to solve actual business problems and proactively guide through the steps t…" at bounding box center [613, 237] width 549 height 91
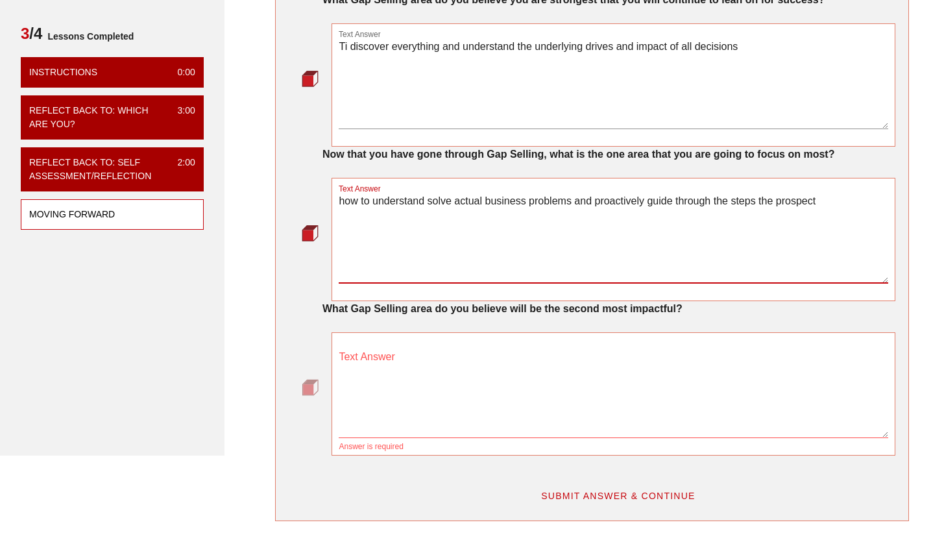
type textarea "how to understand solve actual business problems and proactively guide through …"
click at [403, 383] on textarea "Text Answer" at bounding box center [613, 391] width 549 height 91
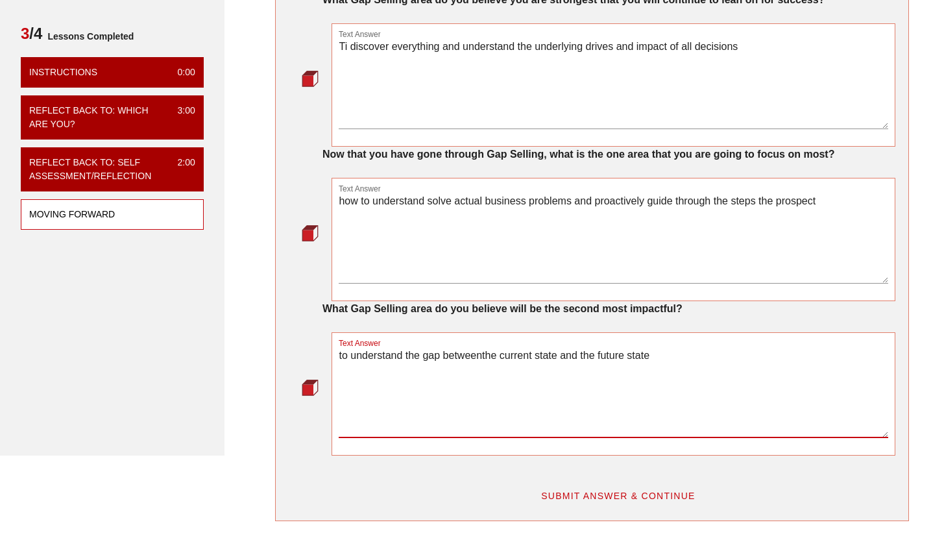
type textarea "to understand the gap betweenthe current state and the future state"
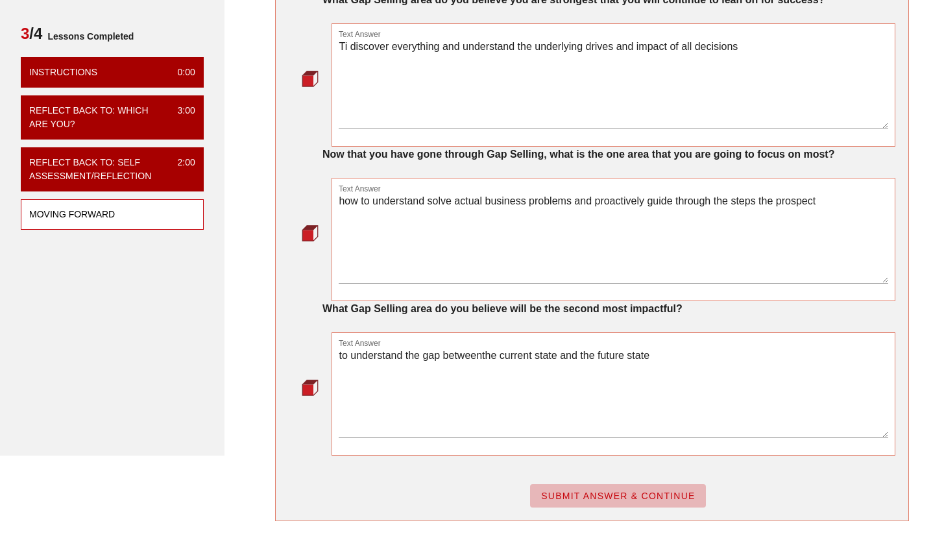
click at [634, 501] on span "SUBMIT ANSWER & CONTINUE" at bounding box center [617, 495] width 155 height 10
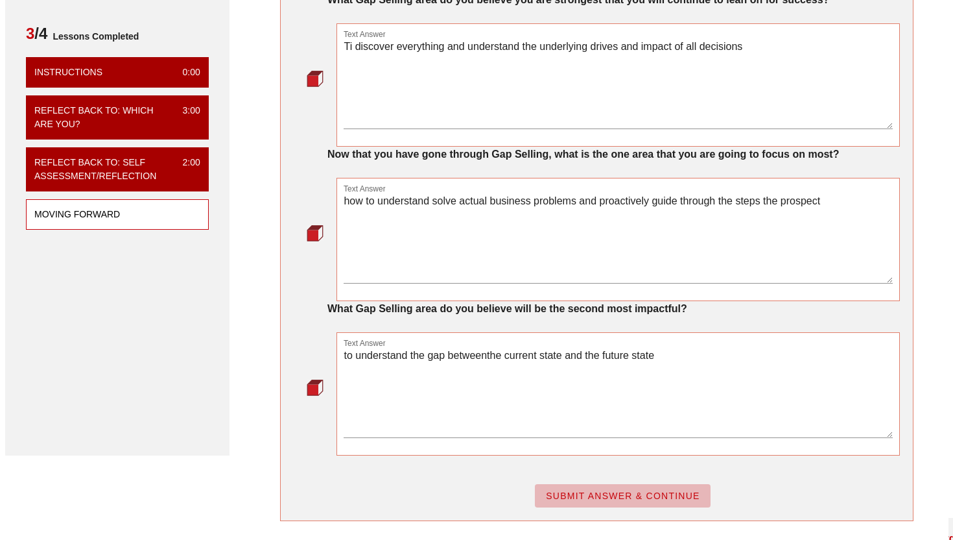
scroll to position [0, 0]
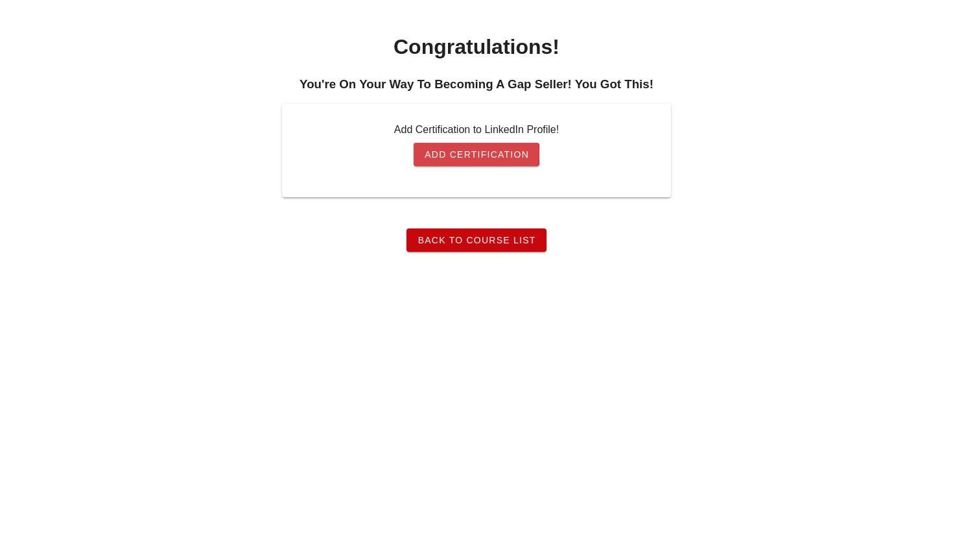
click at [490, 159] on span "Add Certification" at bounding box center [476, 154] width 105 height 10
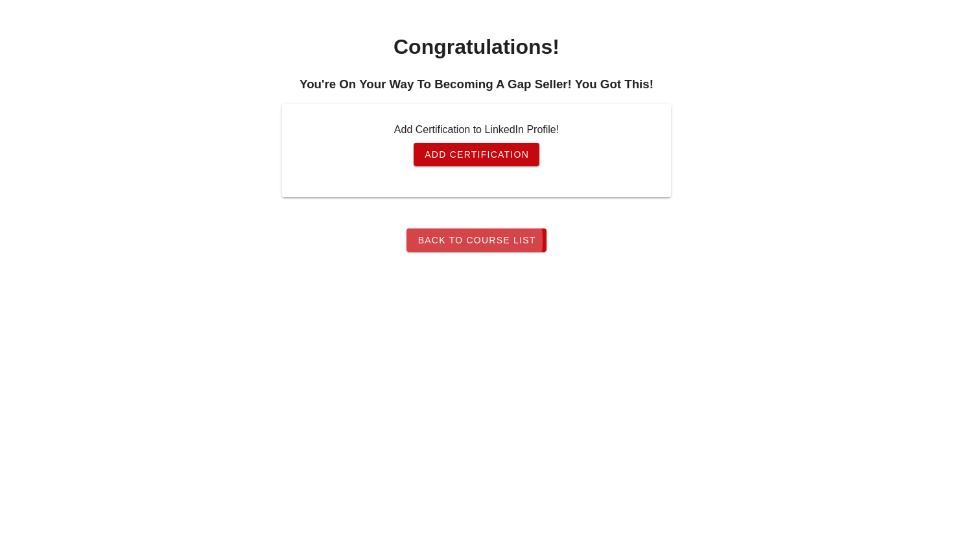
click at [472, 243] on span "Back To Course List" at bounding box center [476, 240] width 119 height 10
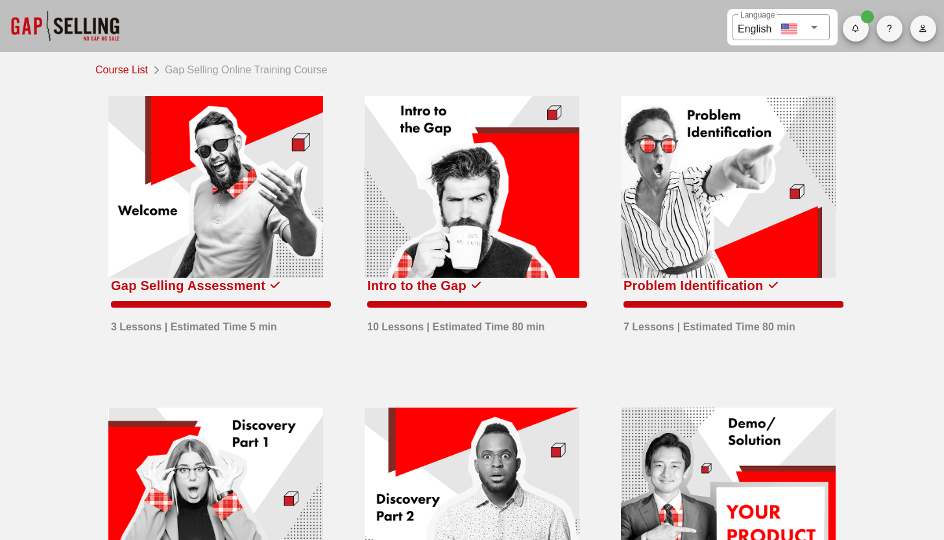
click at [918, 33] on button "button" at bounding box center [923, 29] width 26 height 26
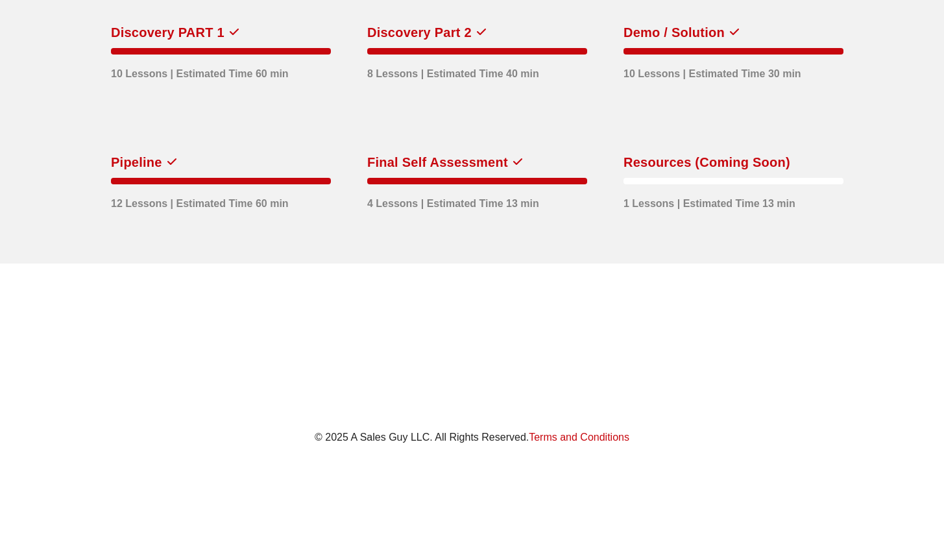
scroll to position [488, 0]
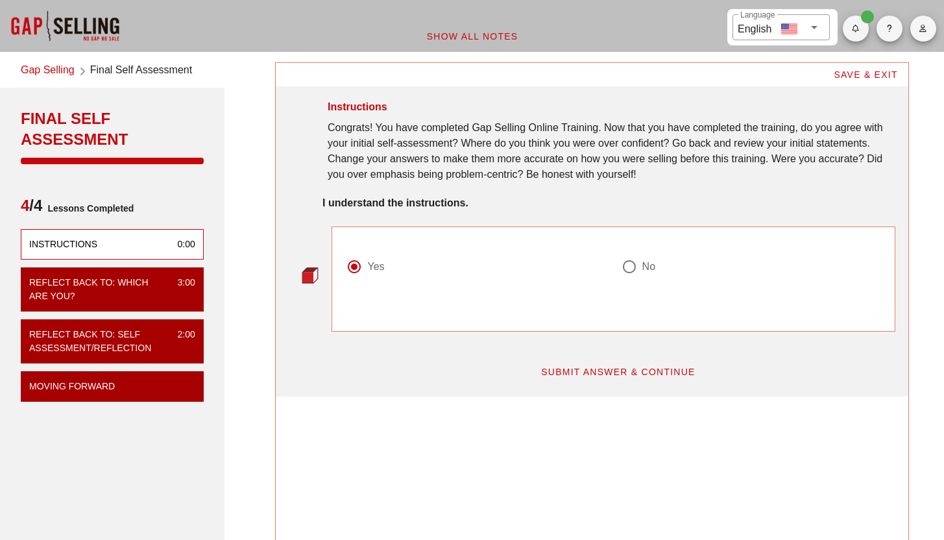
click at [54, 71] on link "Gap Selling" at bounding box center [48, 71] width 54 height 18
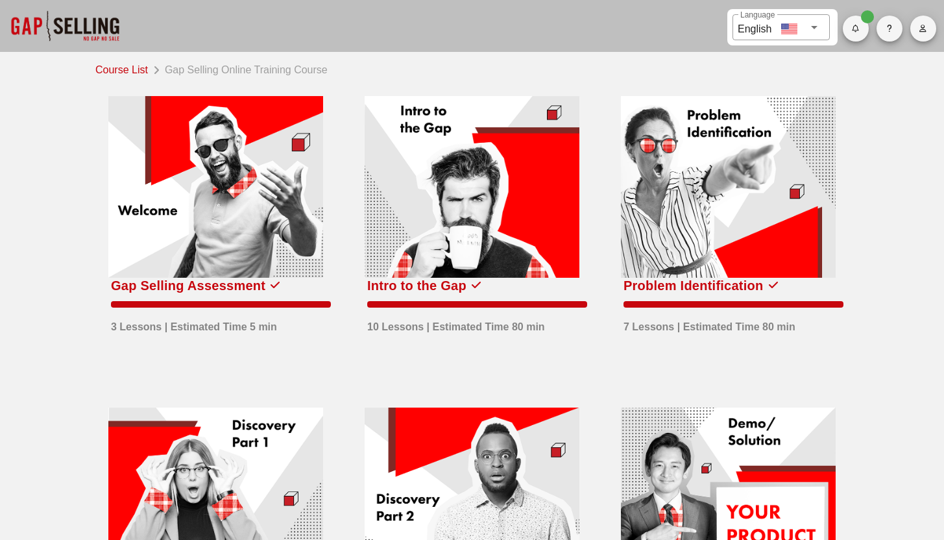
click at [893, 32] on button "button" at bounding box center [889, 29] width 26 height 26
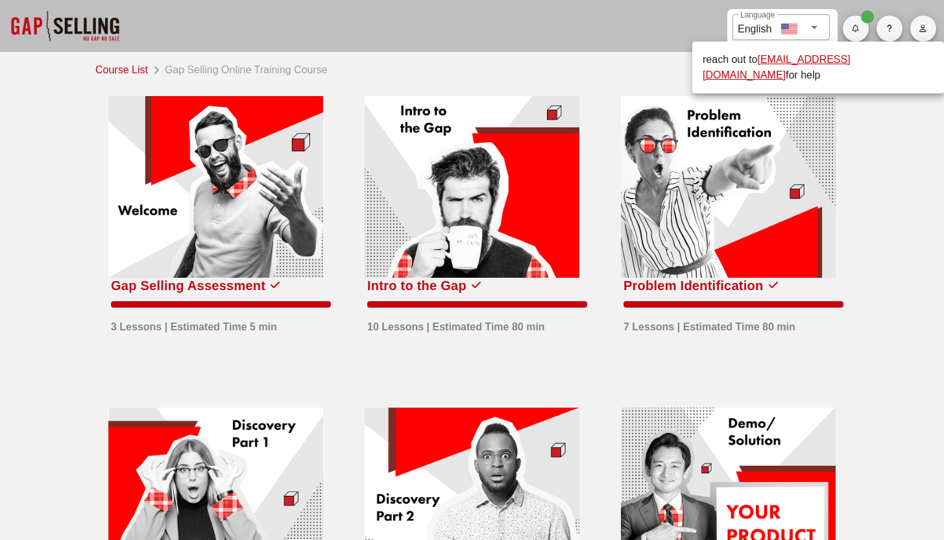
click at [794, 29] on div at bounding box center [789, 29] width 16 height 16
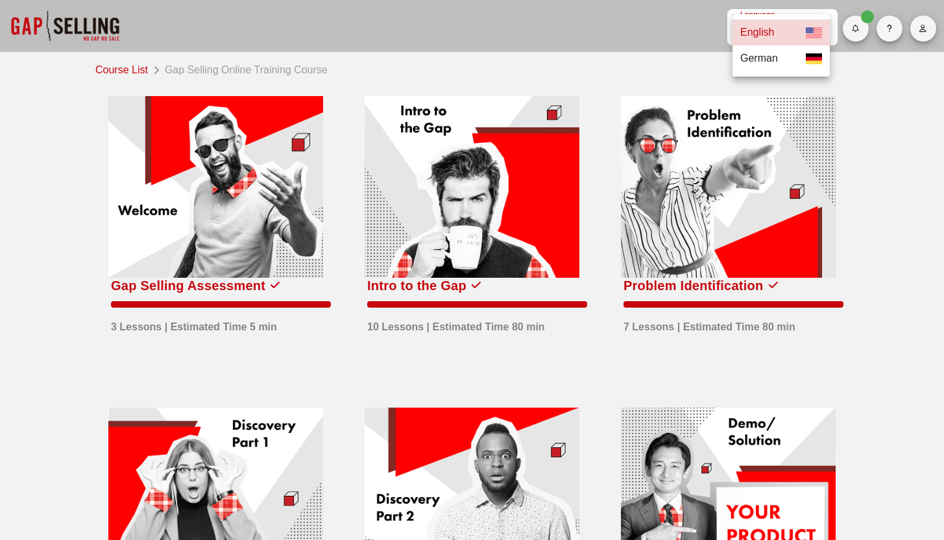
click at [102, 35] on div at bounding box center [65, 26] width 130 height 52
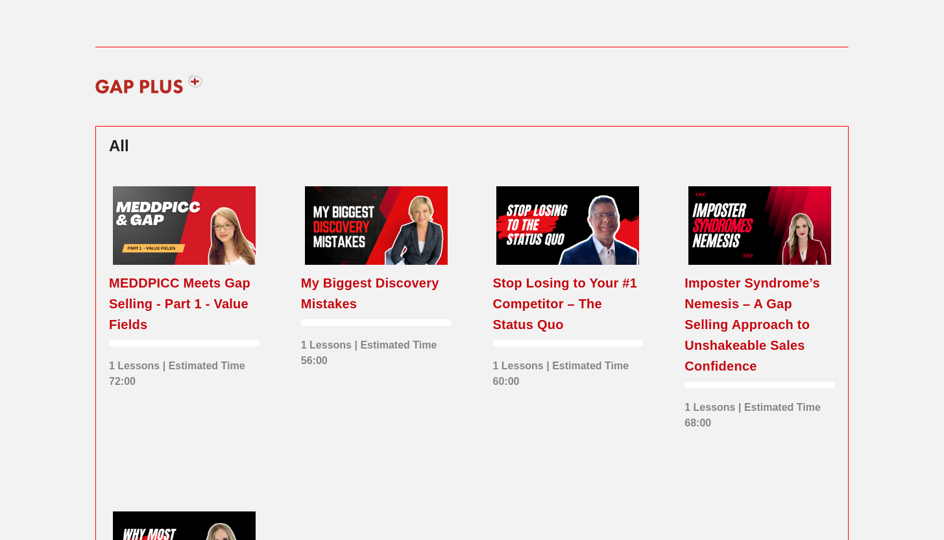
scroll to position [300, 0]
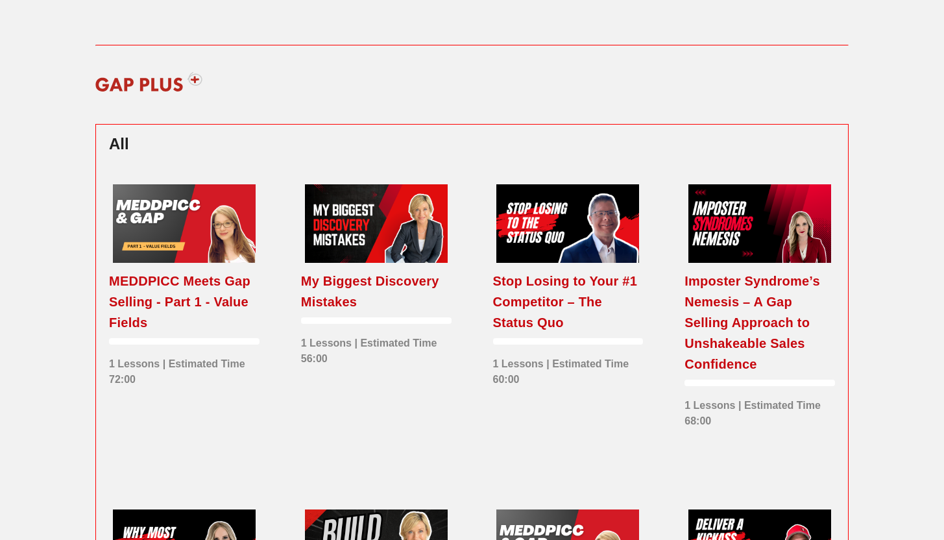
click at [125, 312] on div "MEDDPICC Meets Gap Selling - Part 1 - Value Fields" at bounding box center [184, 301] width 150 height 62
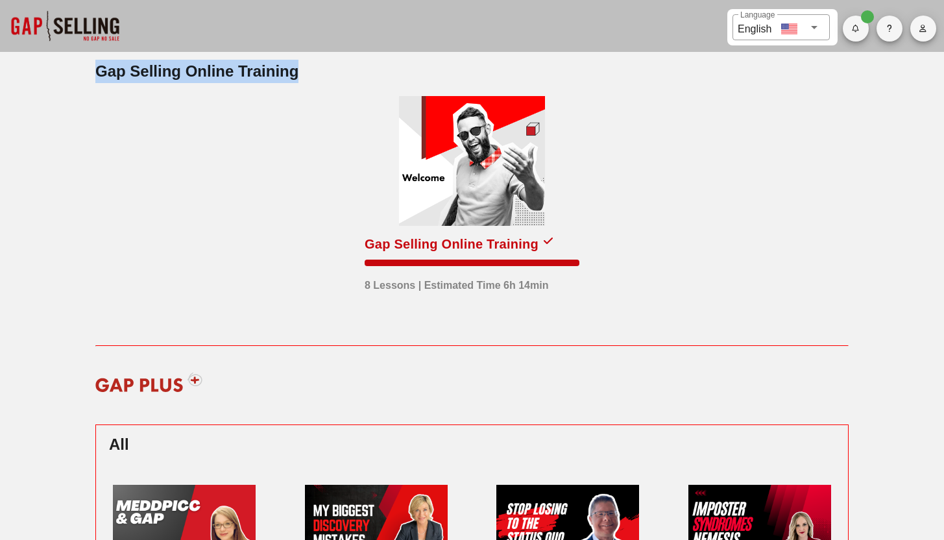
drag, startPoint x: 953, startPoint y: 105, endPoint x: 947, endPoint y: 47, distance: 58.6
click at [97, 23] on div at bounding box center [65, 26] width 130 height 52
click at [482, 240] on div "Gap Selling Online Training" at bounding box center [451, 243] width 174 height 21
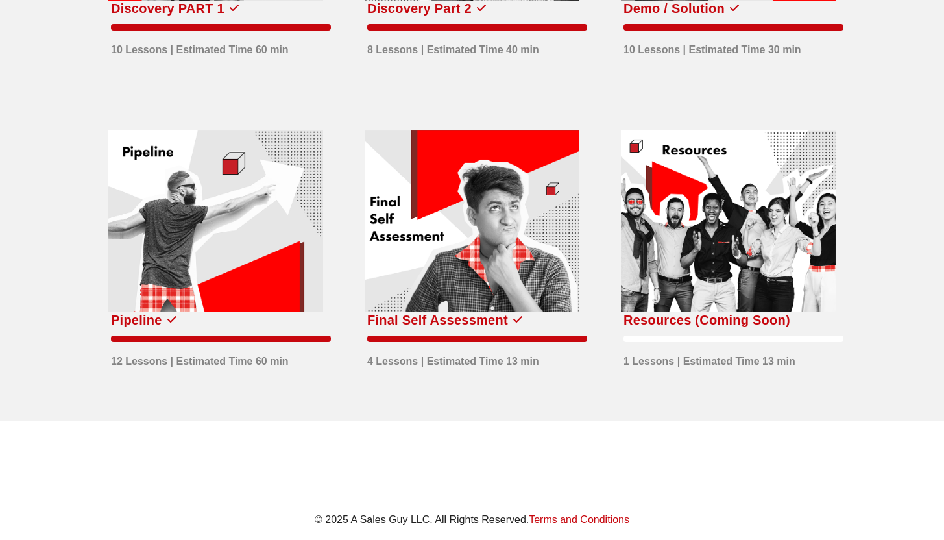
scroll to position [589, 0]
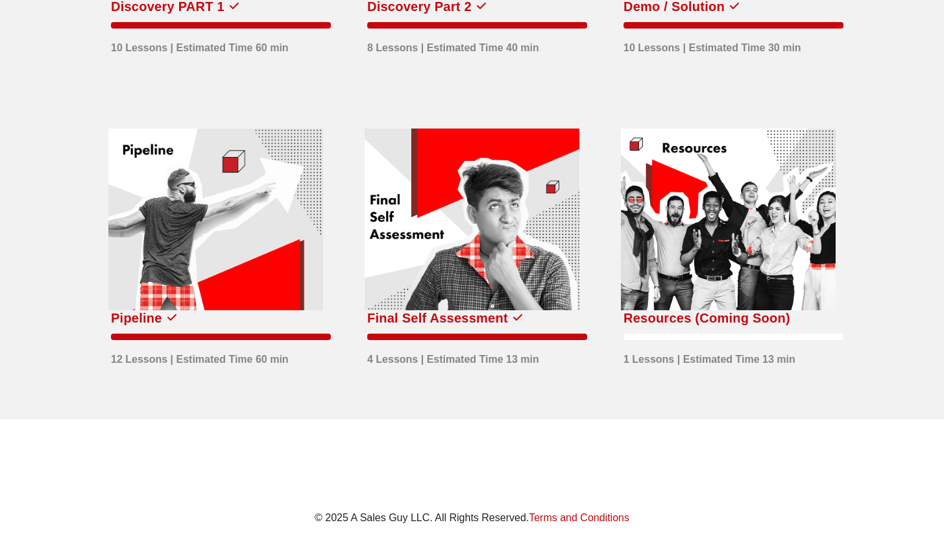
click at [728, 263] on div at bounding box center [728, 219] width 215 height 182
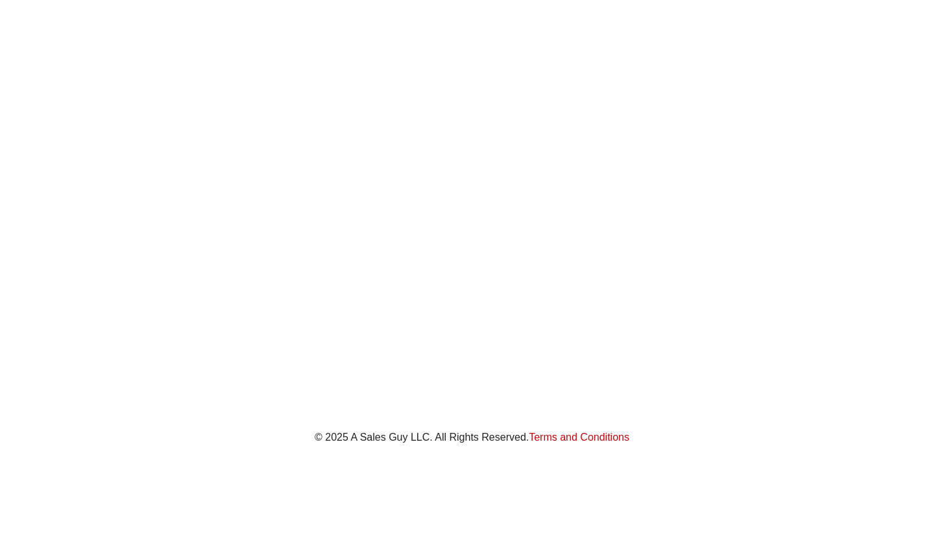
scroll to position [488, 0]
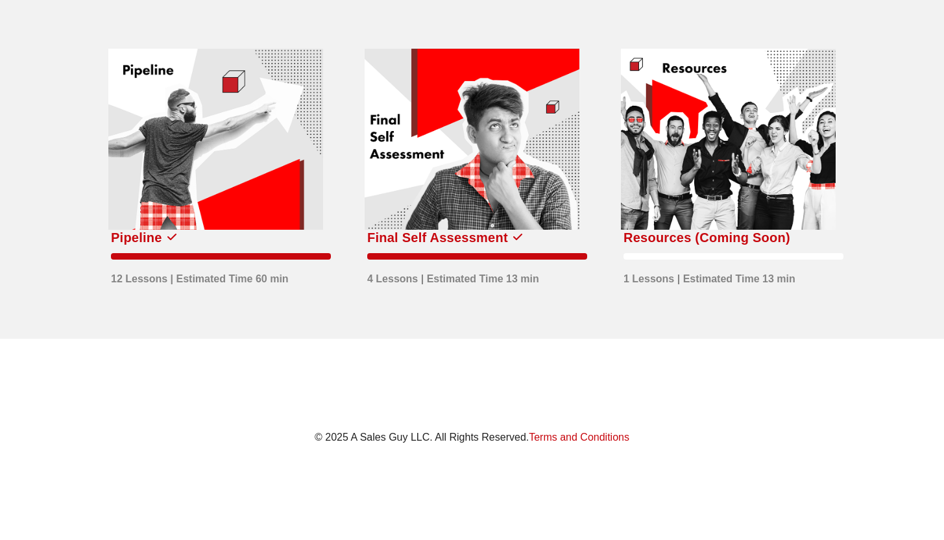
click at [508, 123] on div at bounding box center [471, 140] width 215 height 182
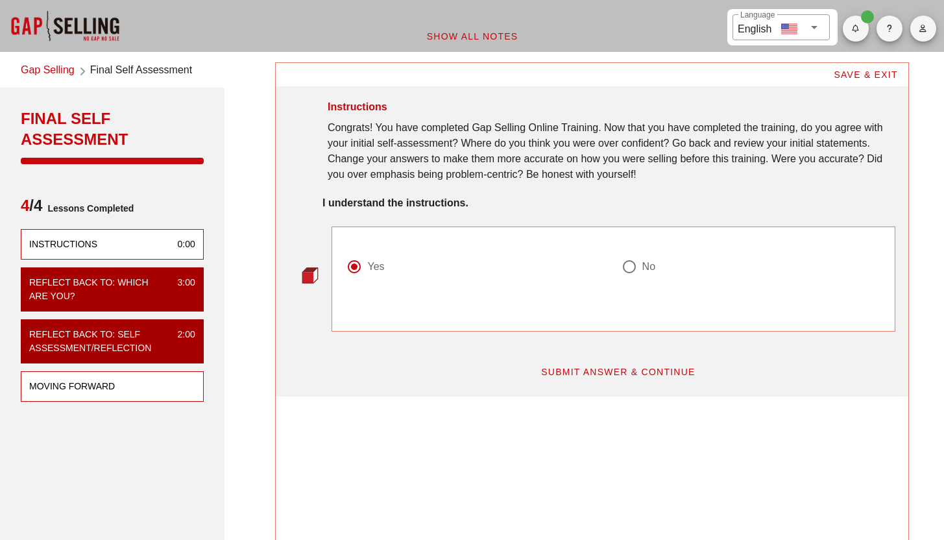
click at [106, 382] on div "Moving Forward" at bounding box center [72, 386] width 86 height 14
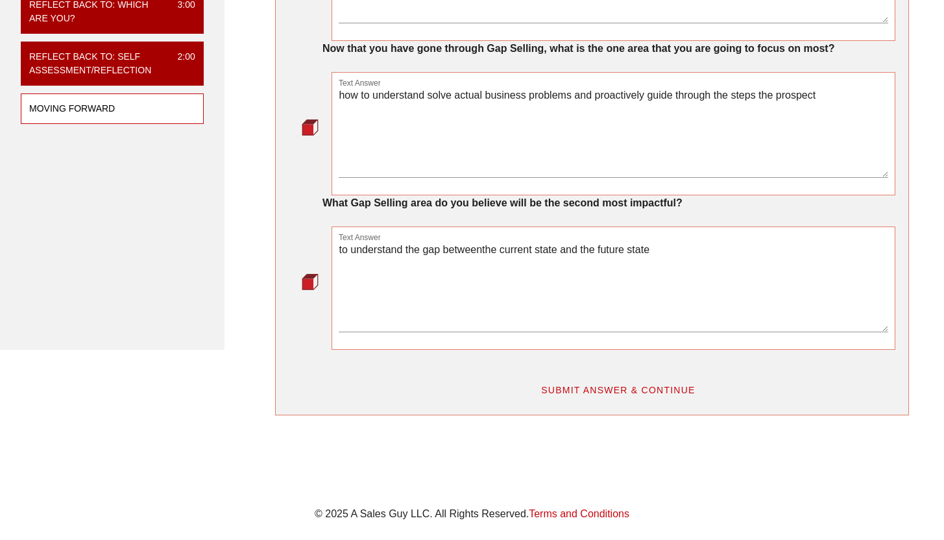
scroll to position [370, 0]
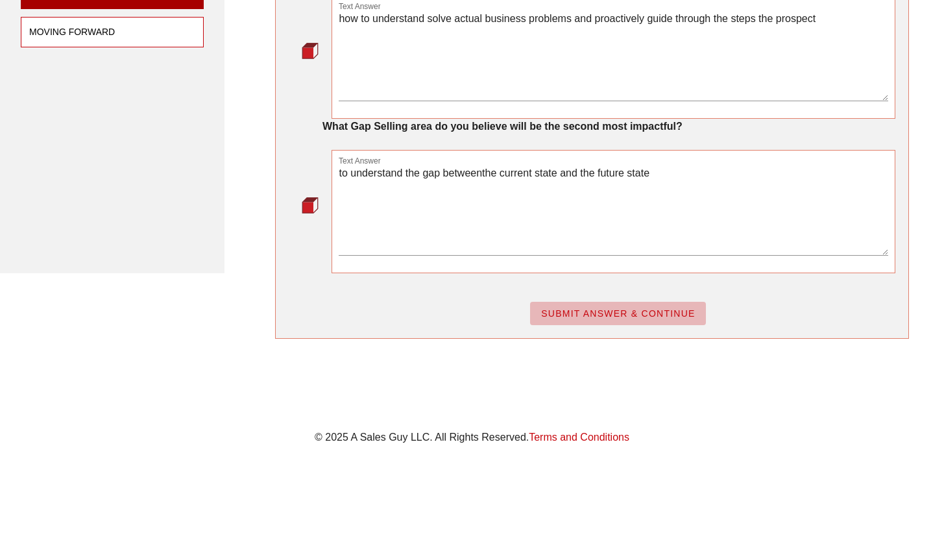
click at [630, 318] on span "SUBMIT ANSWER & CONTINUE" at bounding box center [617, 313] width 155 height 10
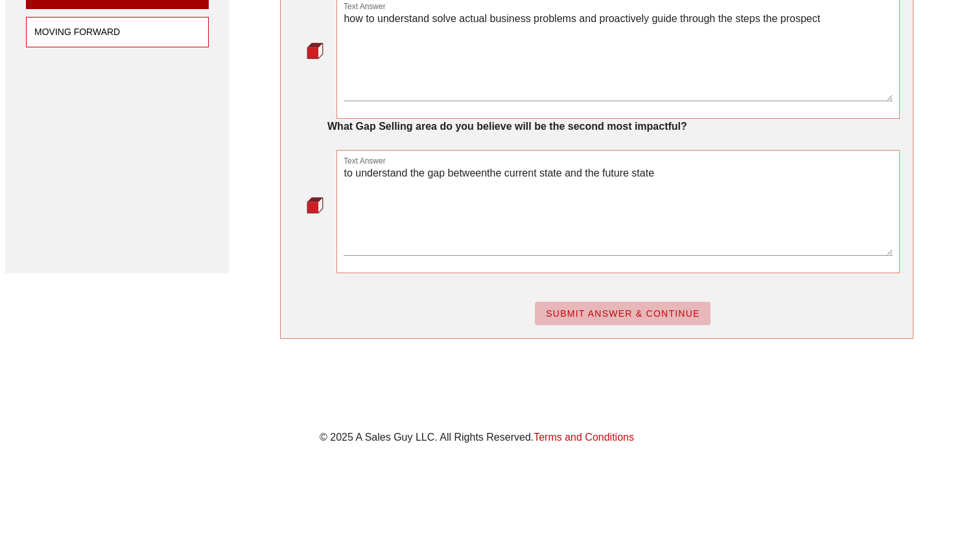
scroll to position [0, 0]
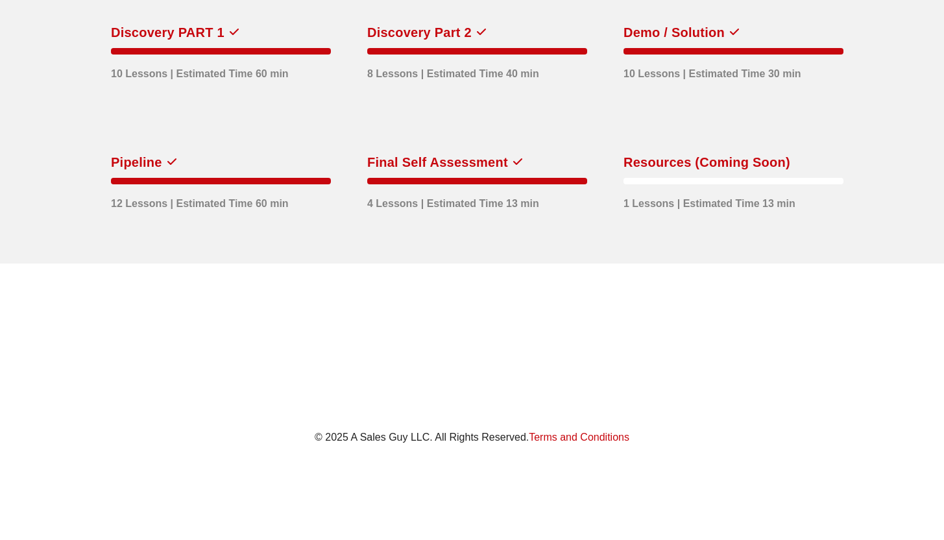
scroll to position [488, 0]
